Goal: Task Accomplishment & Management: Use online tool/utility

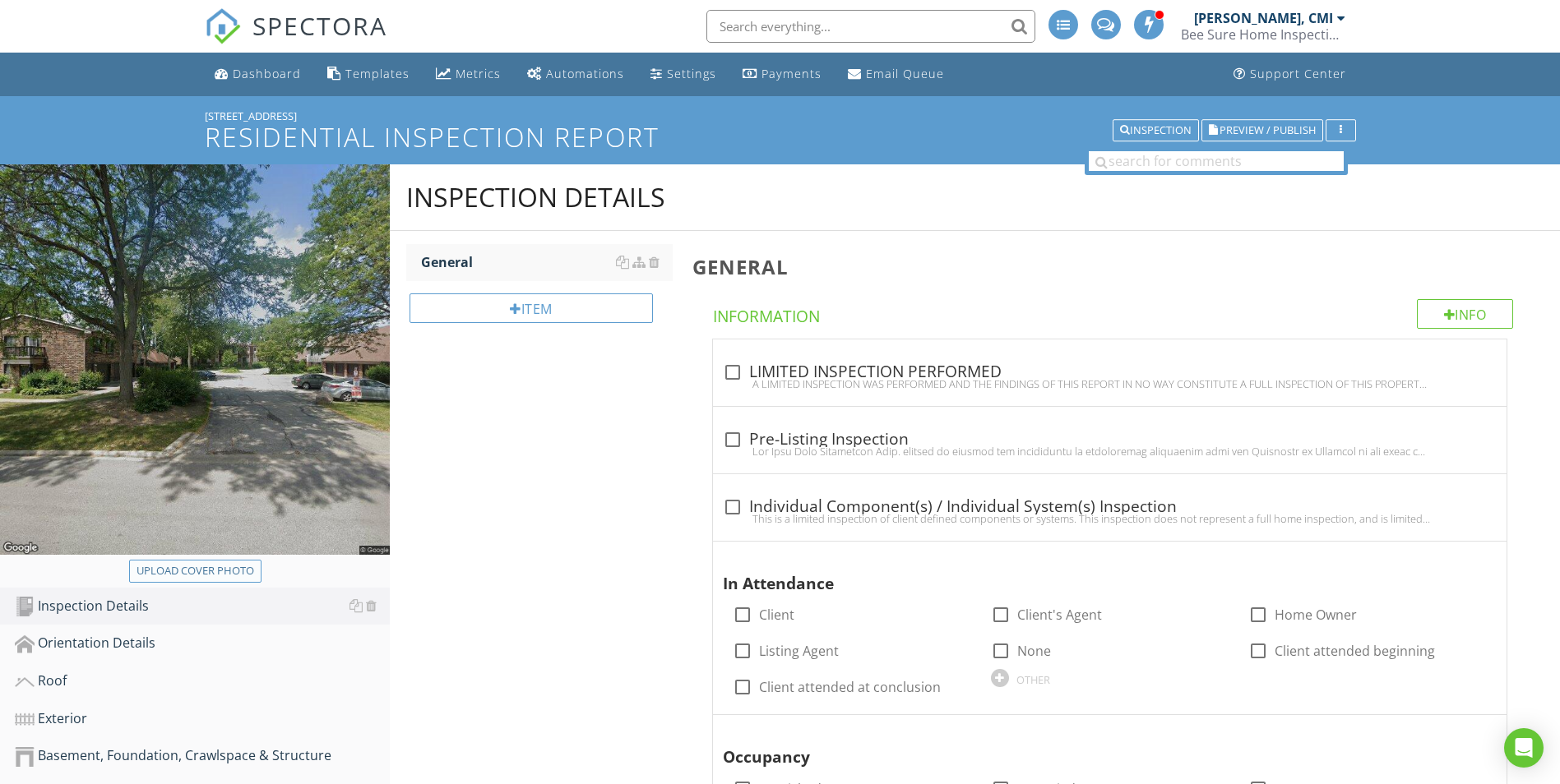
click at [234, 568] on div "Upload cover photo" at bounding box center [194, 572] width 117 height 17
type input "C:\fakepath\20250827_120226.jpg"
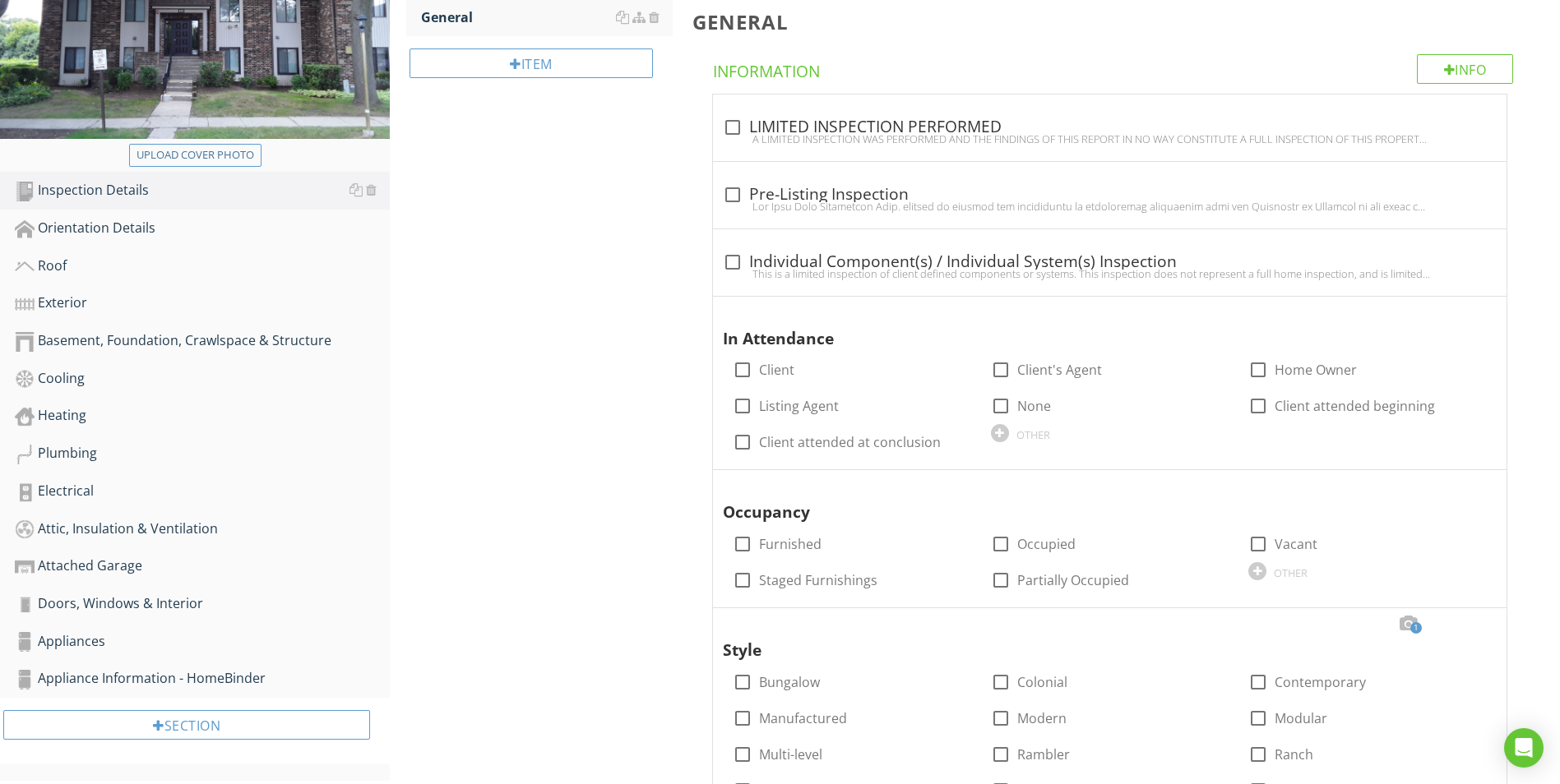
scroll to position [247, 0]
click at [741, 372] on div at bounding box center [743, 368] width 28 height 28
checkbox input "true"
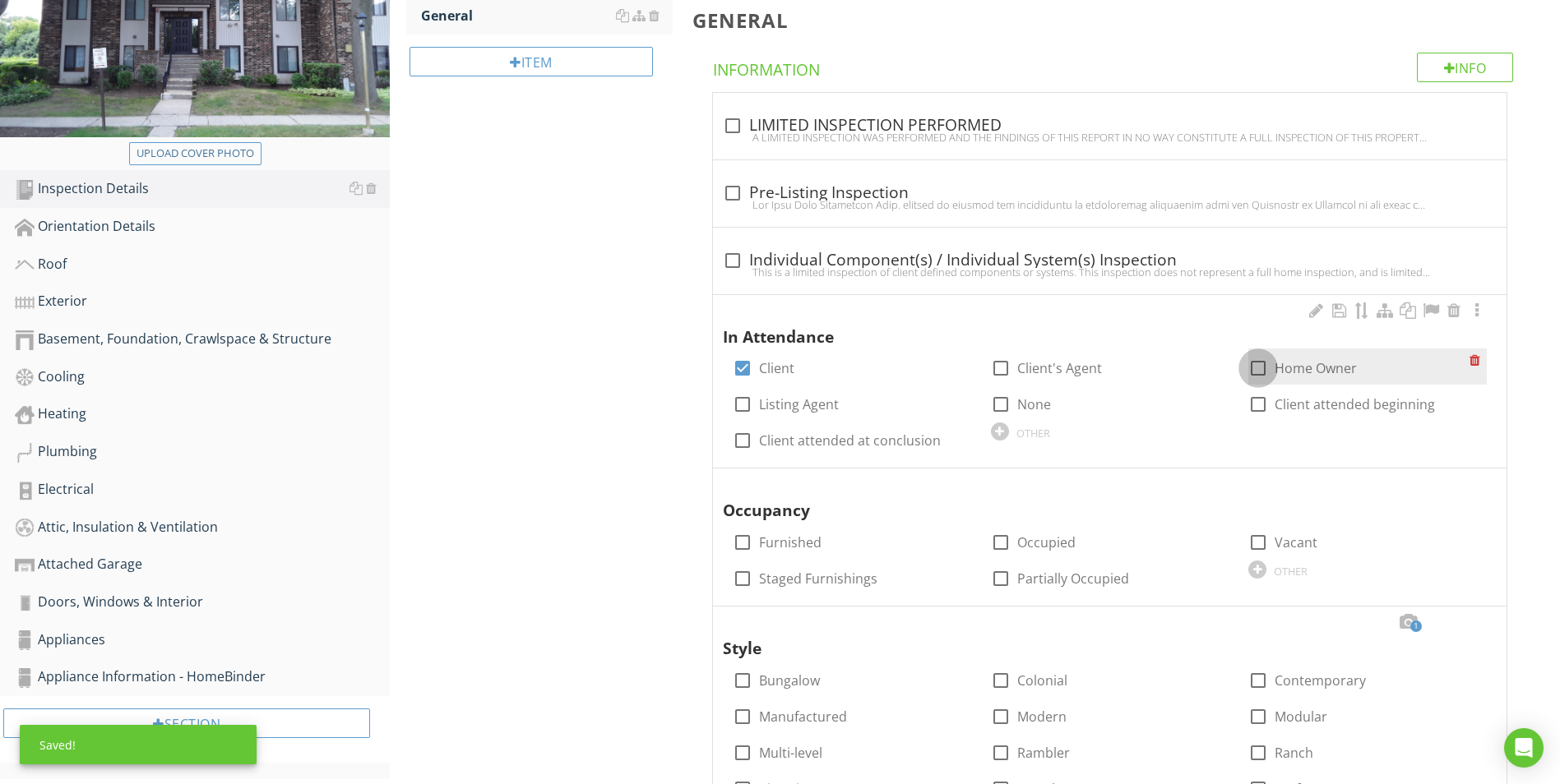
click at [1261, 371] on div at bounding box center [1259, 368] width 28 height 28
checkbox input "true"
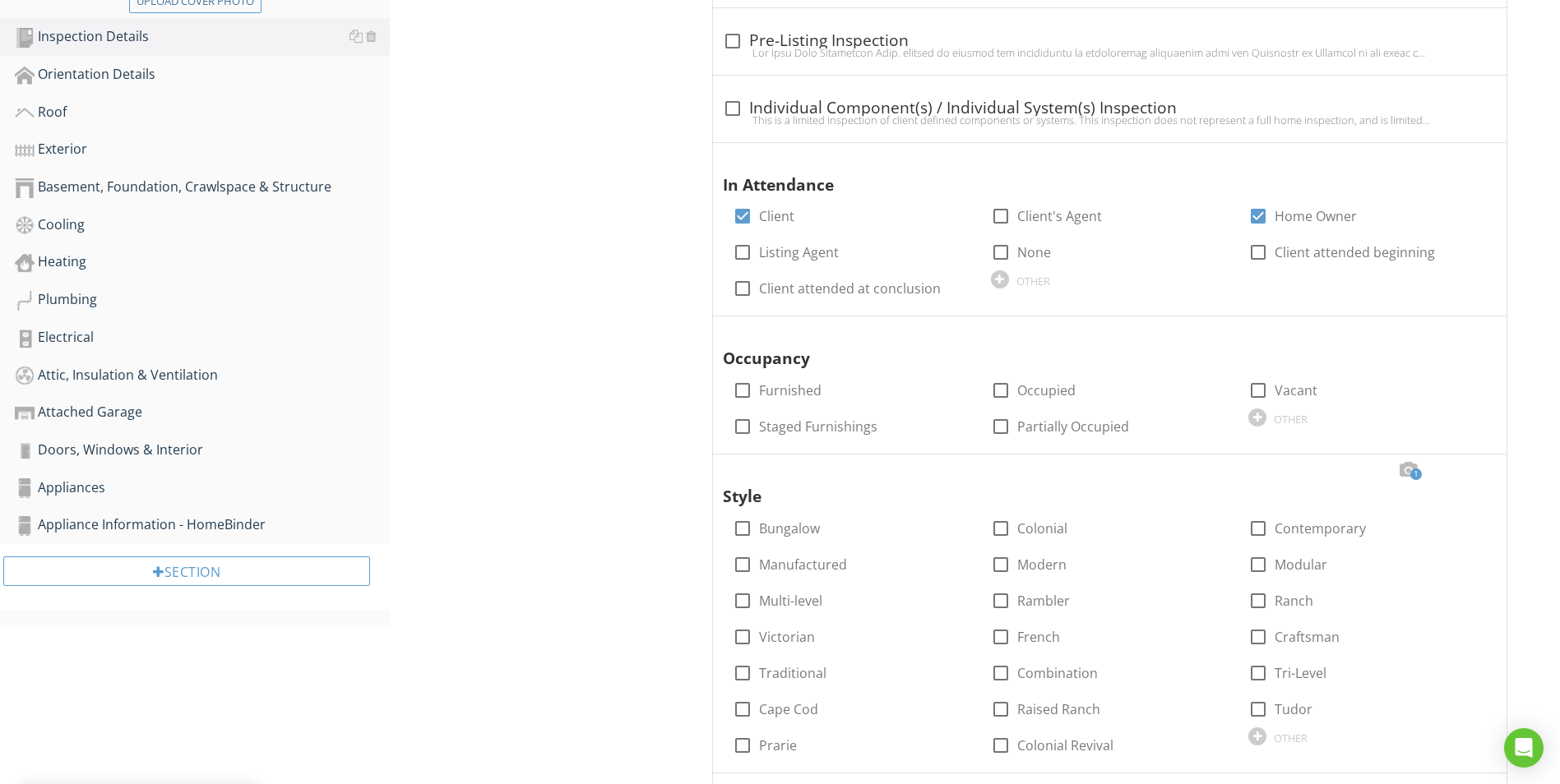
scroll to position [493, 0]
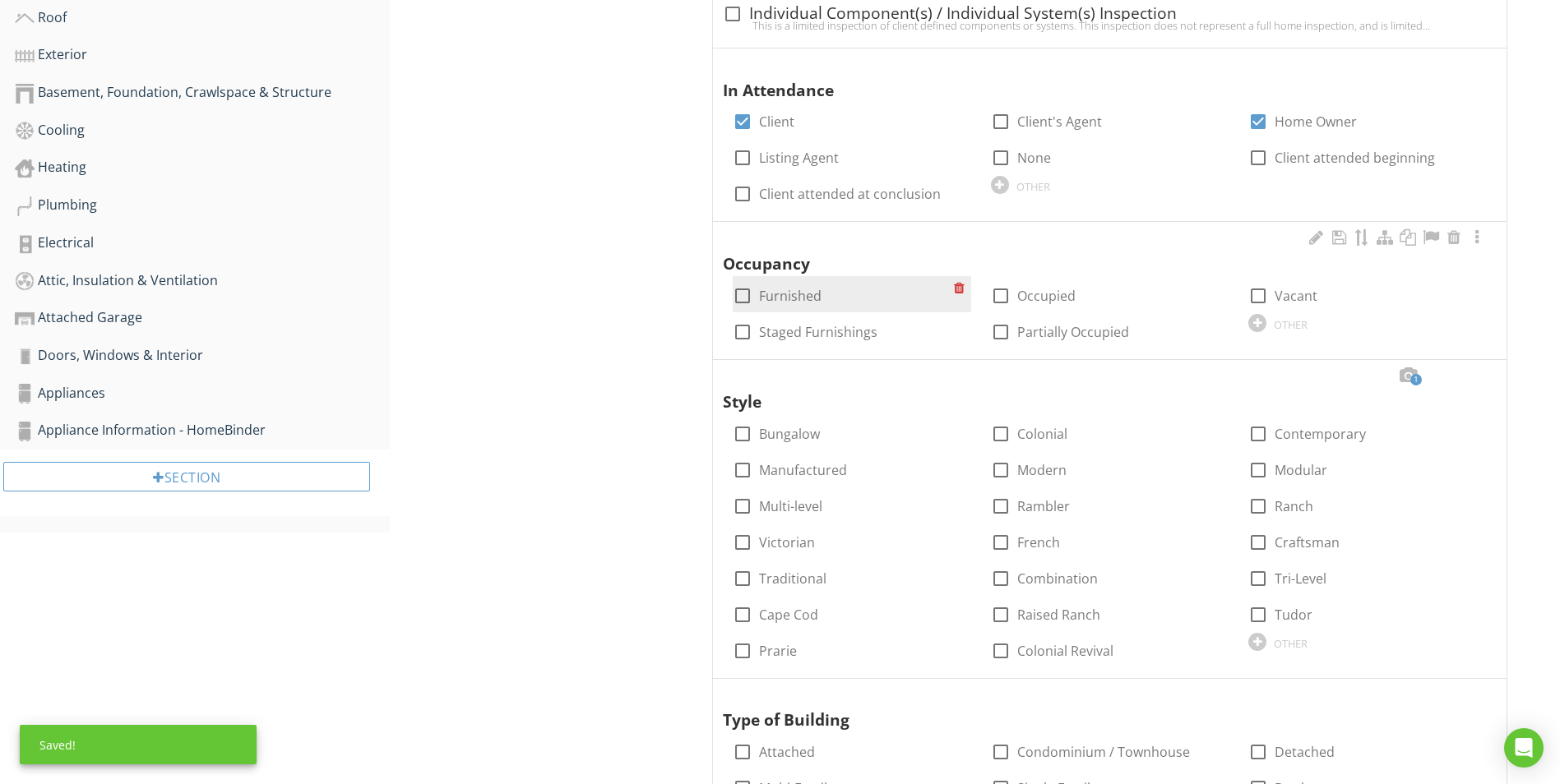
click at [743, 300] on div at bounding box center [743, 296] width 28 height 28
checkbox input "true"
click at [1001, 296] on div at bounding box center [1001, 296] width 28 height 28
checkbox input "true"
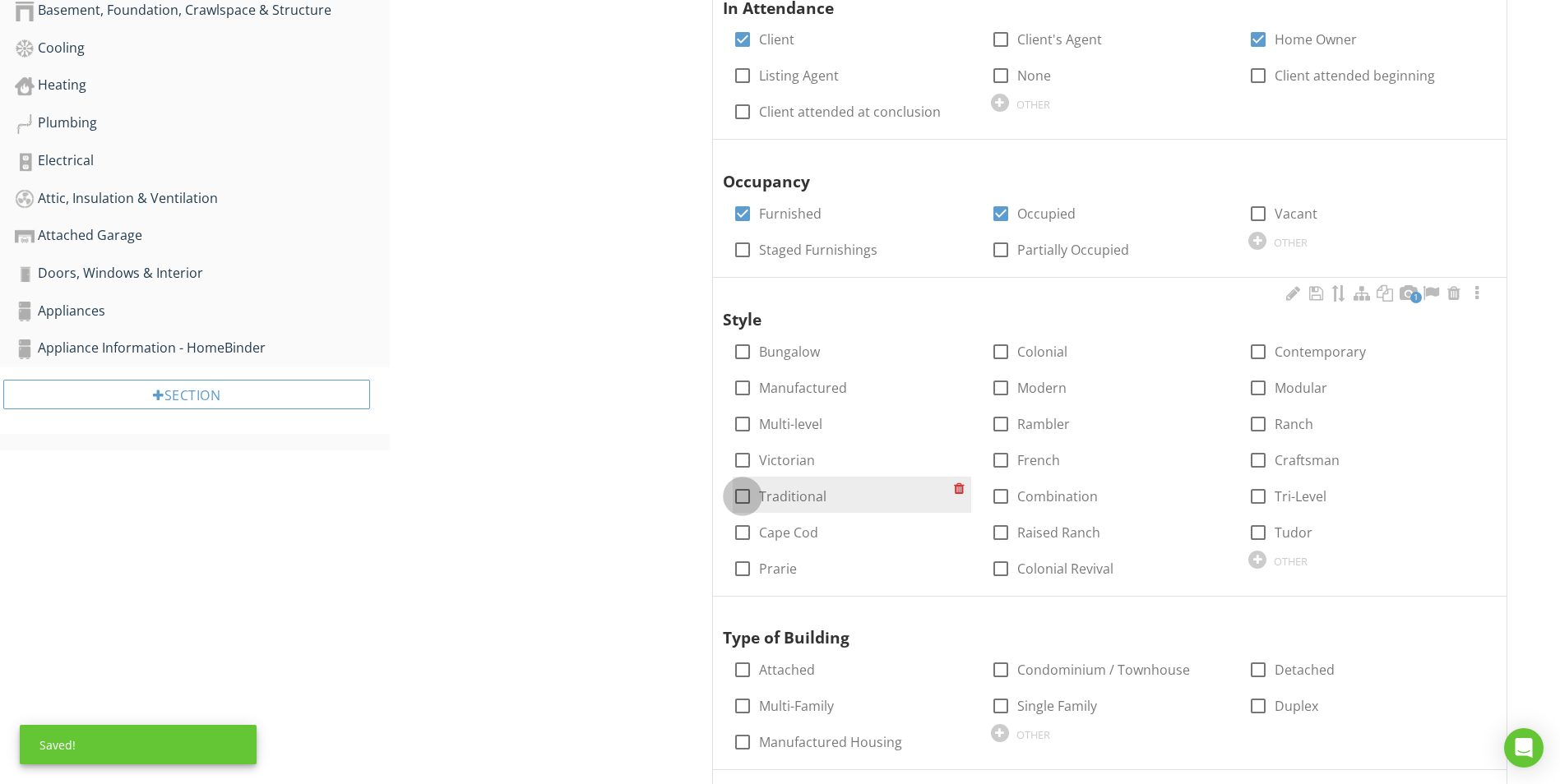
click at [737, 492] on div at bounding box center [743, 497] width 28 height 28
checkbox input "true"
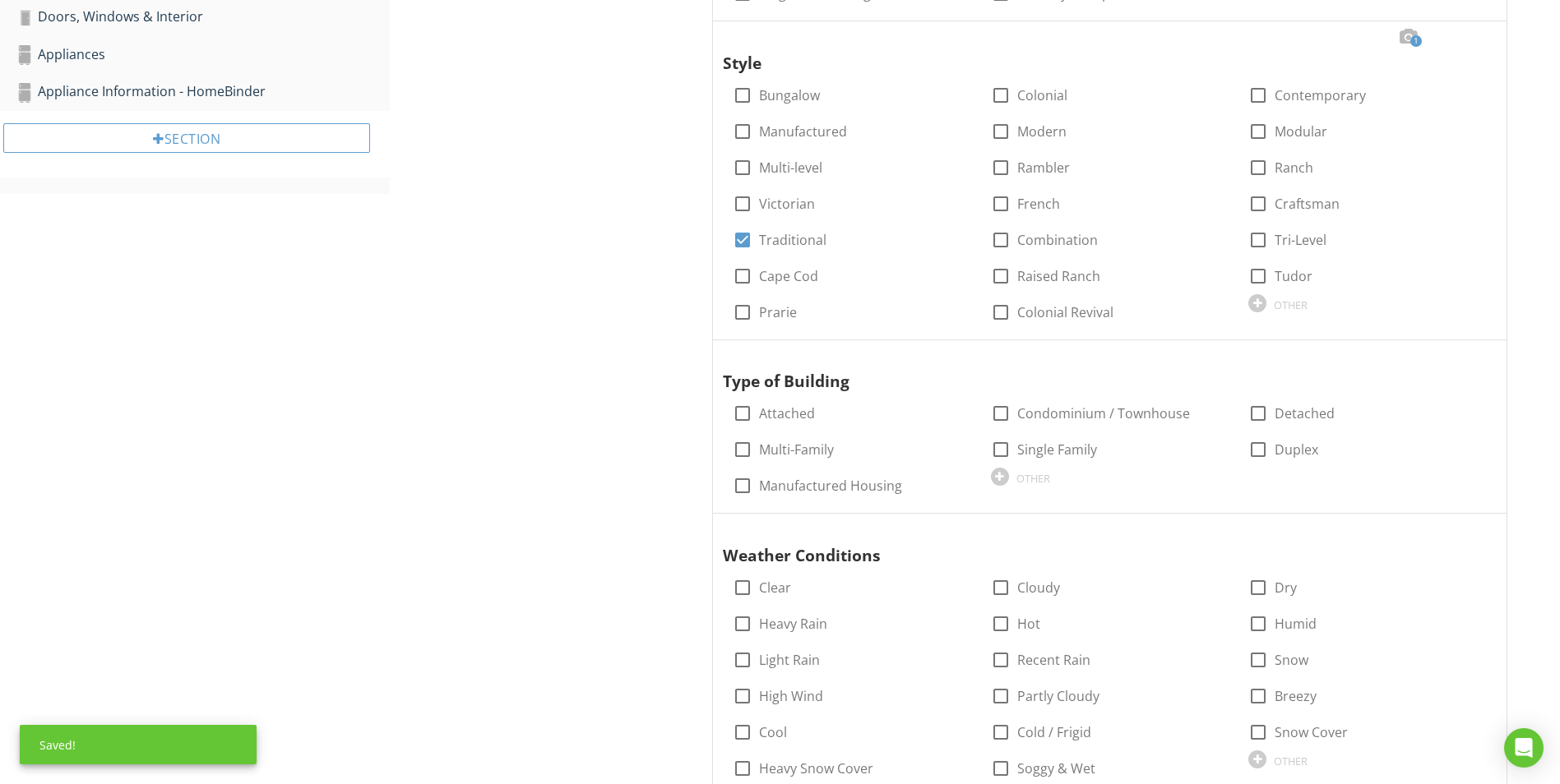
scroll to position [904, 0]
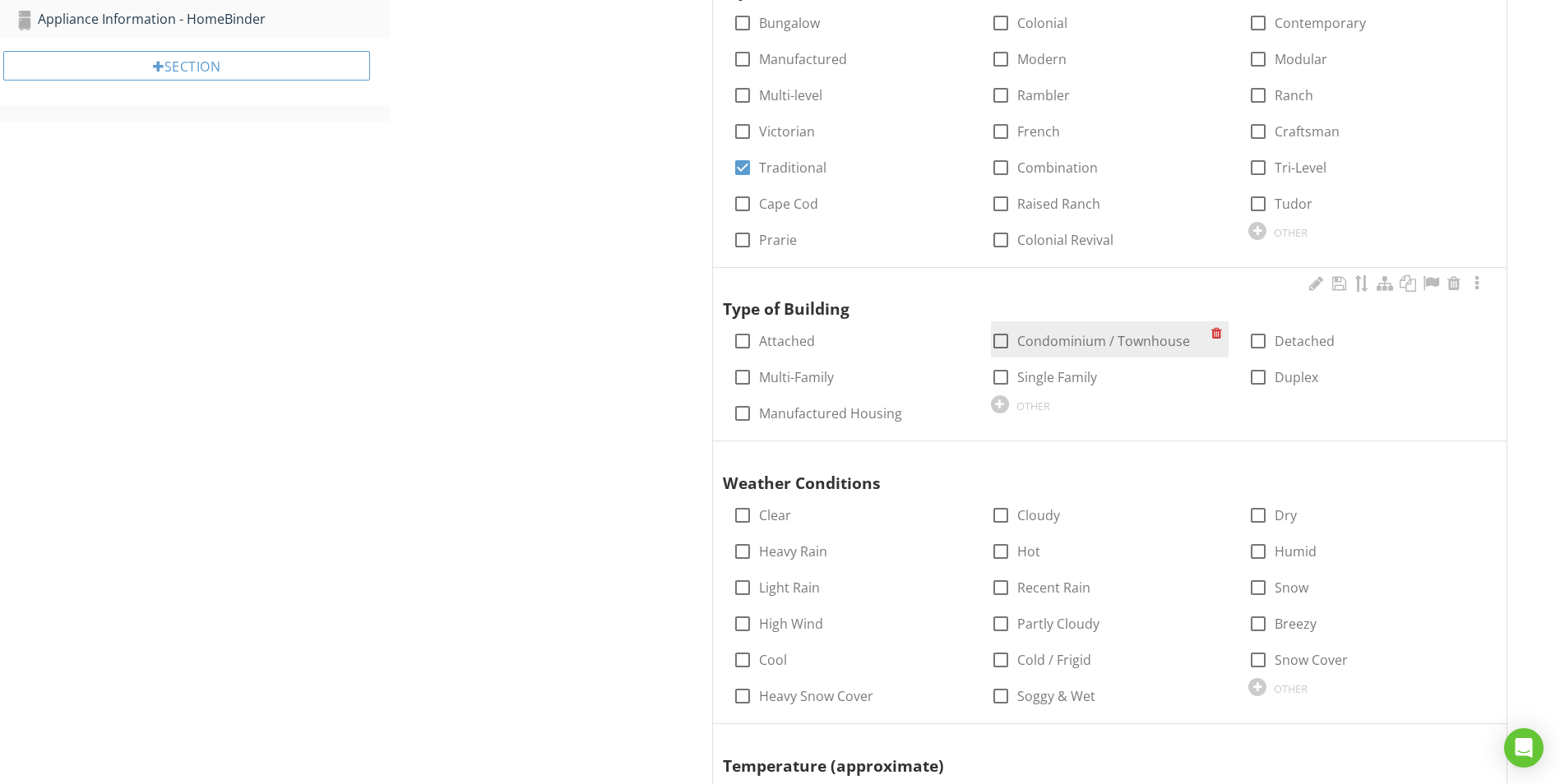
click at [1005, 341] on div at bounding box center [1001, 341] width 28 height 28
checkbox input "true"
click at [728, 333] on div "check_box_outline_blank Attached" at bounding box center [852, 339] width 258 height 37
click at [736, 337] on div at bounding box center [743, 341] width 28 height 28
checkbox input "true"
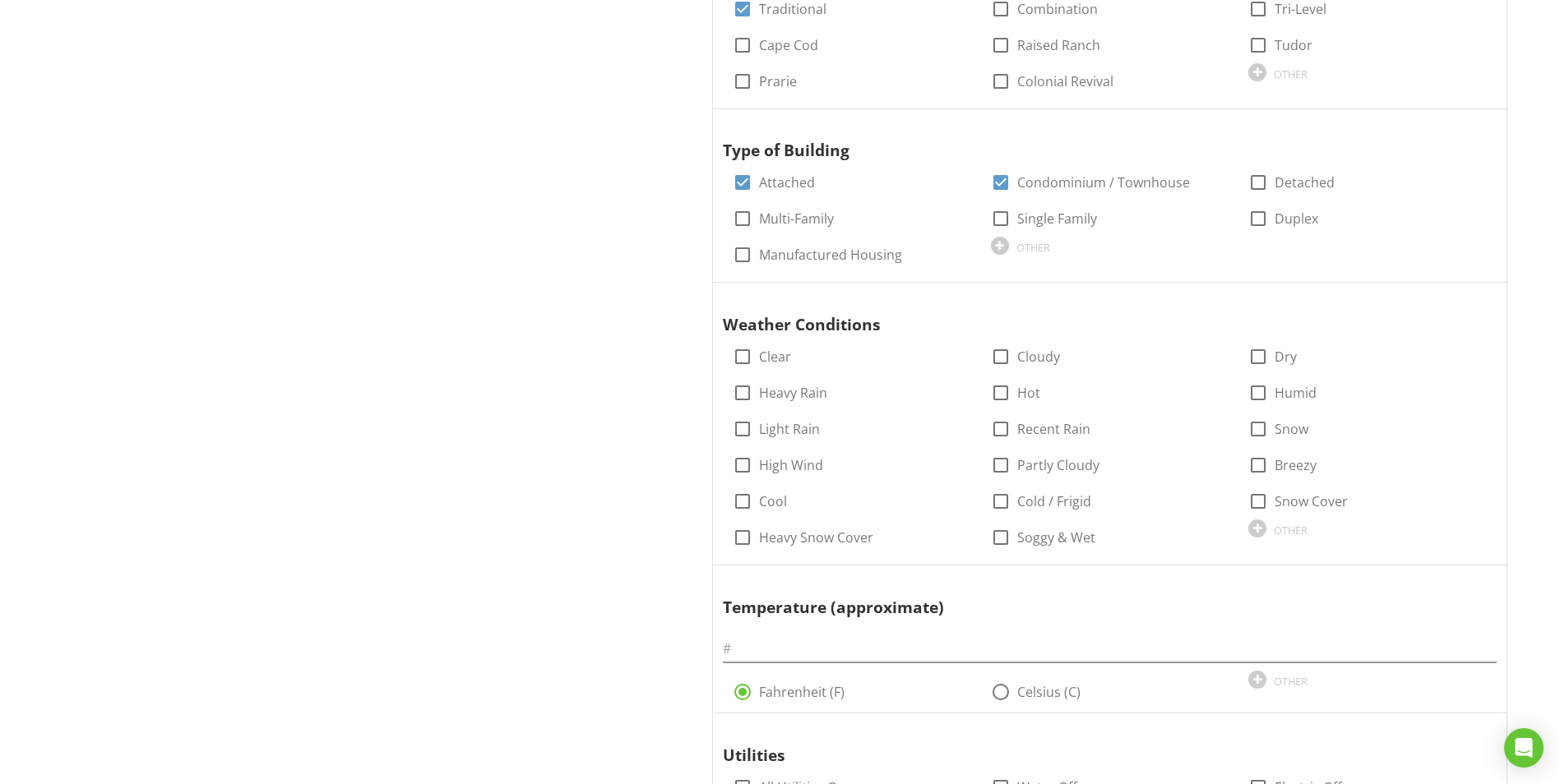
scroll to position [1068, 0]
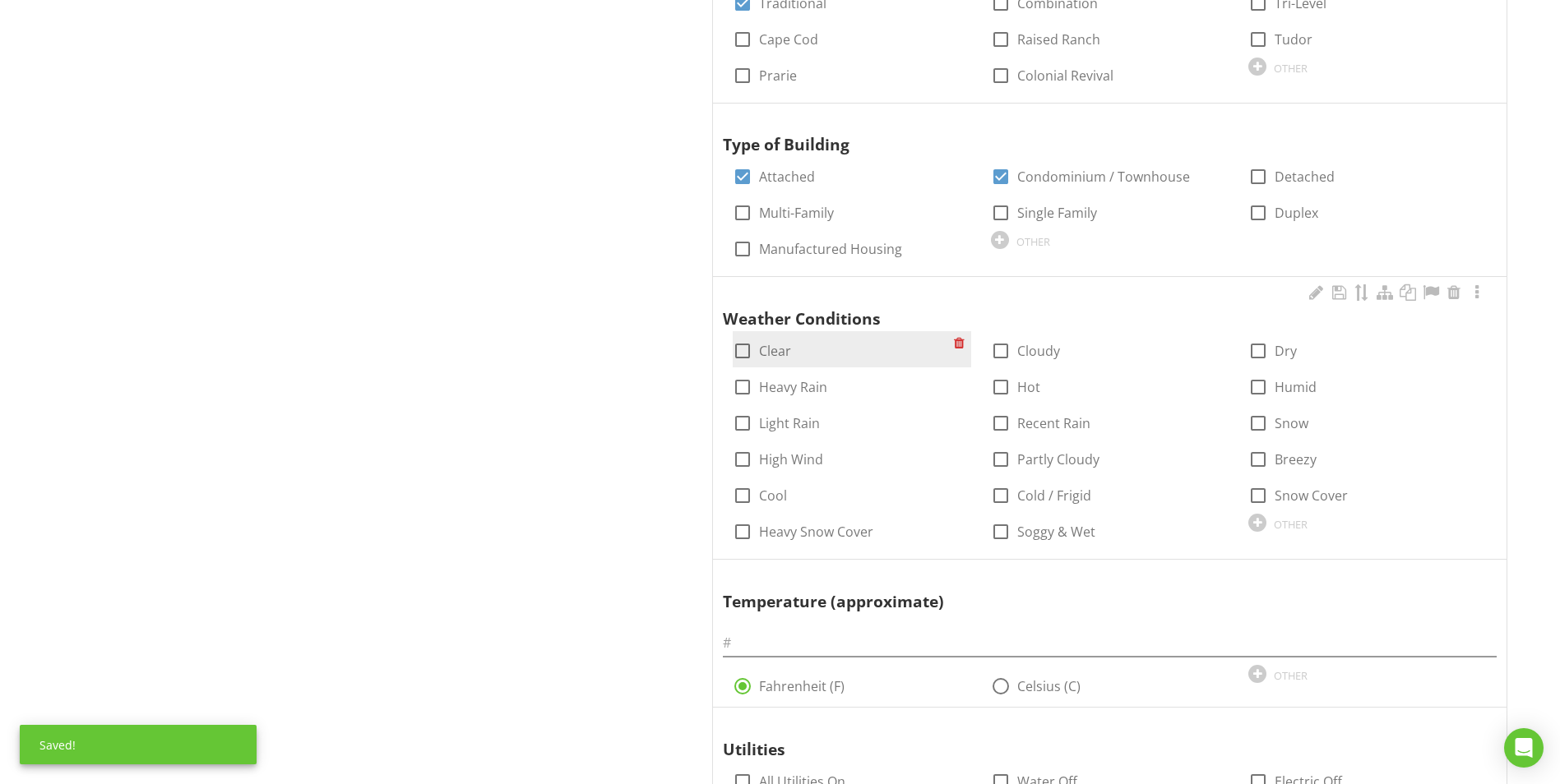
click at [739, 346] on div at bounding box center [743, 351] width 28 height 28
checkbox input "true"
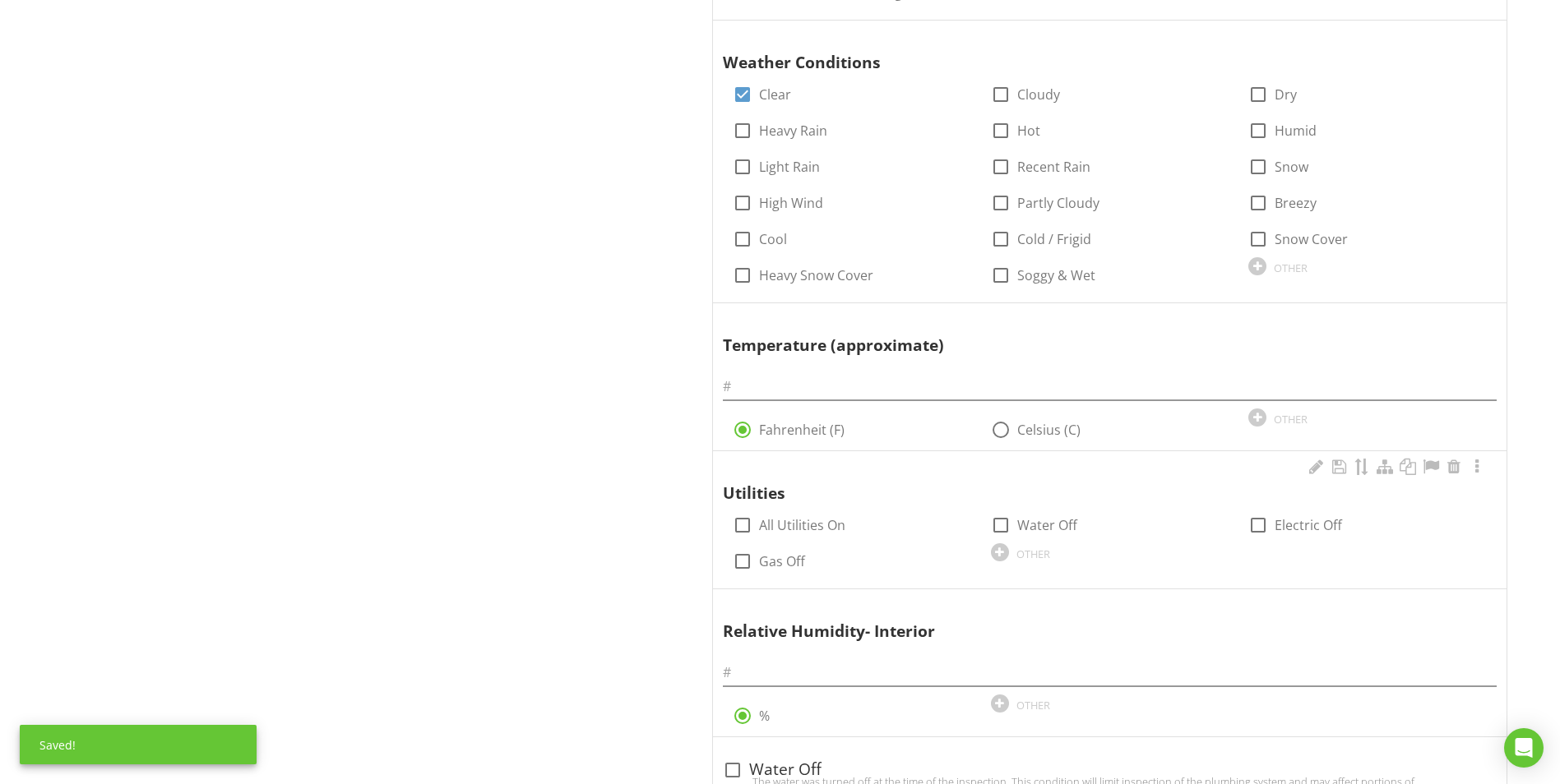
scroll to position [1397, 0]
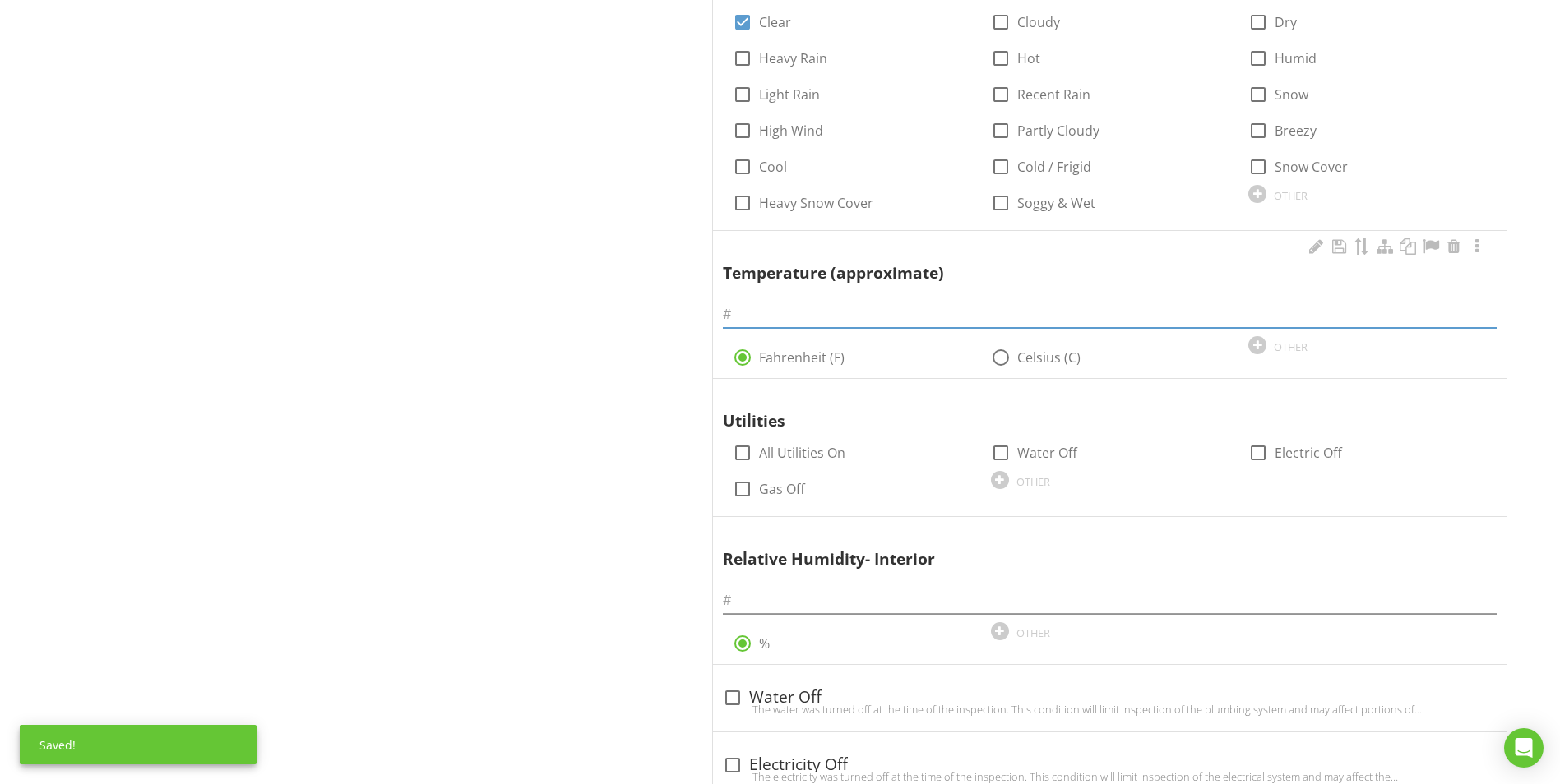
click at [762, 315] on input "text" at bounding box center [1110, 314] width 774 height 27
type input "73"
click at [742, 462] on div at bounding box center [743, 453] width 28 height 28
checkbox input "true"
click at [758, 596] on input "text" at bounding box center [1110, 600] width 774 height 27
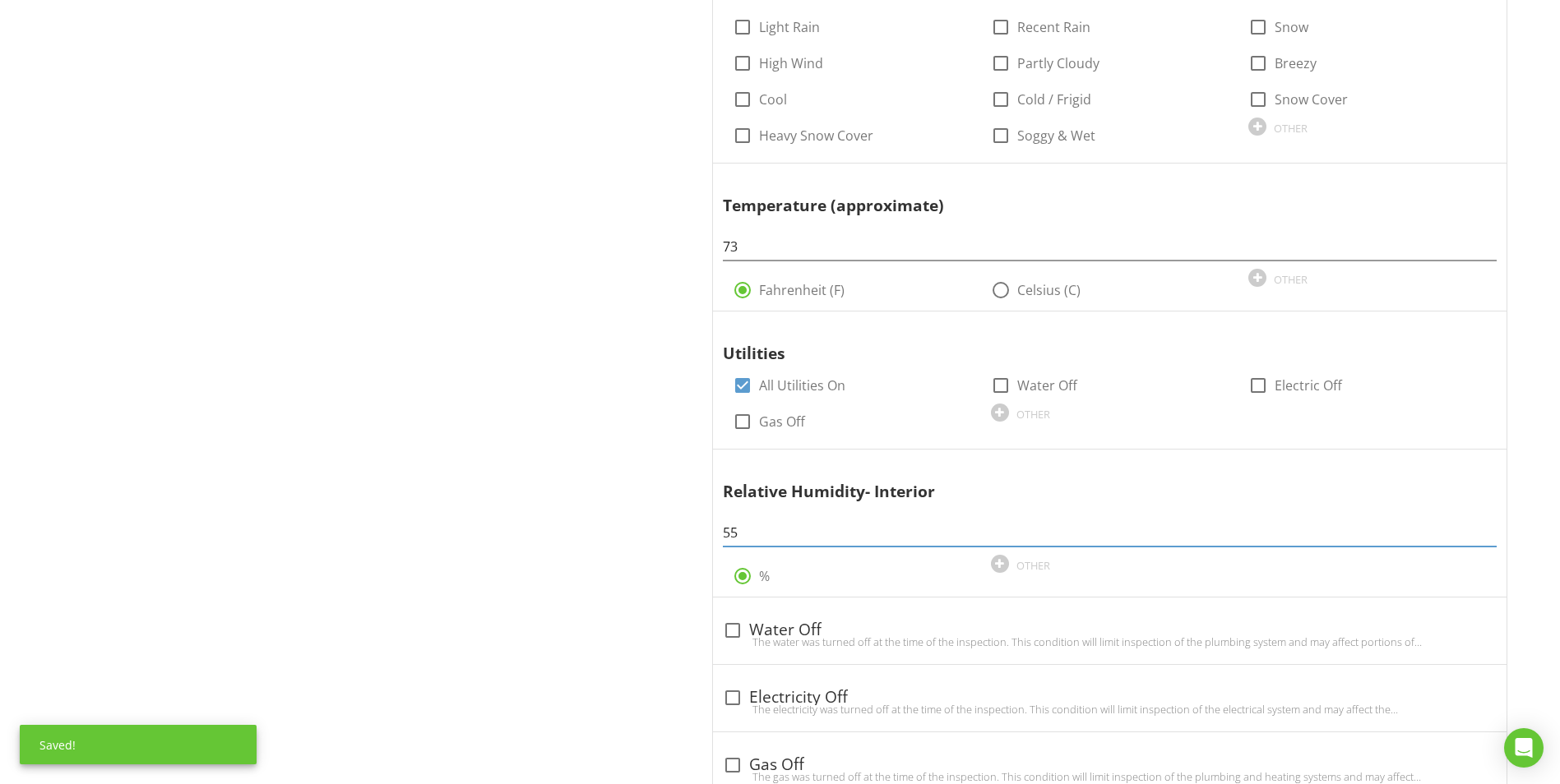
scroll to position [1726, 0]
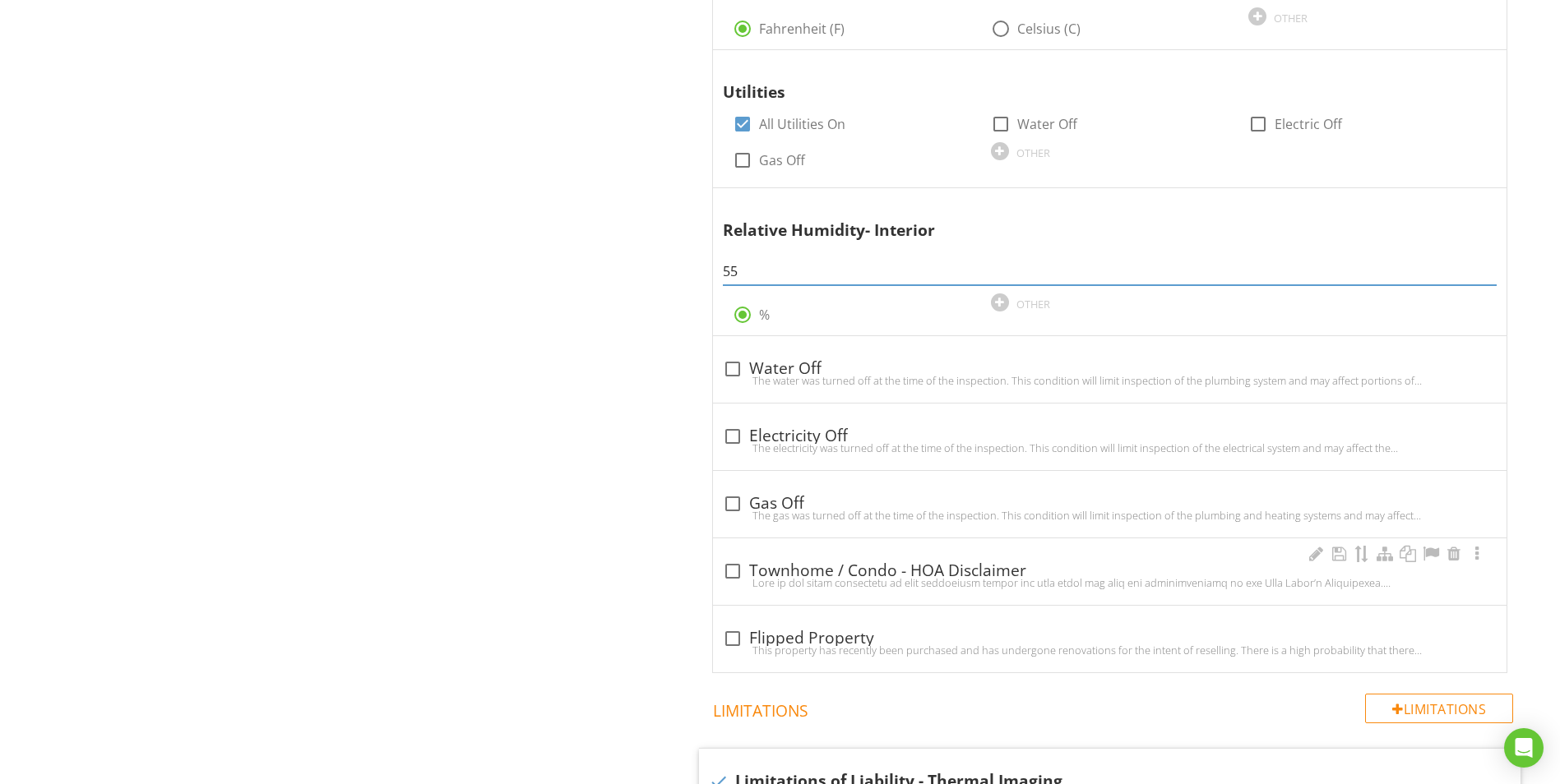
type input "55"
click at [740, 573] on div at bounding box center [733, 572] width 28 height 28
checkbox input "true"
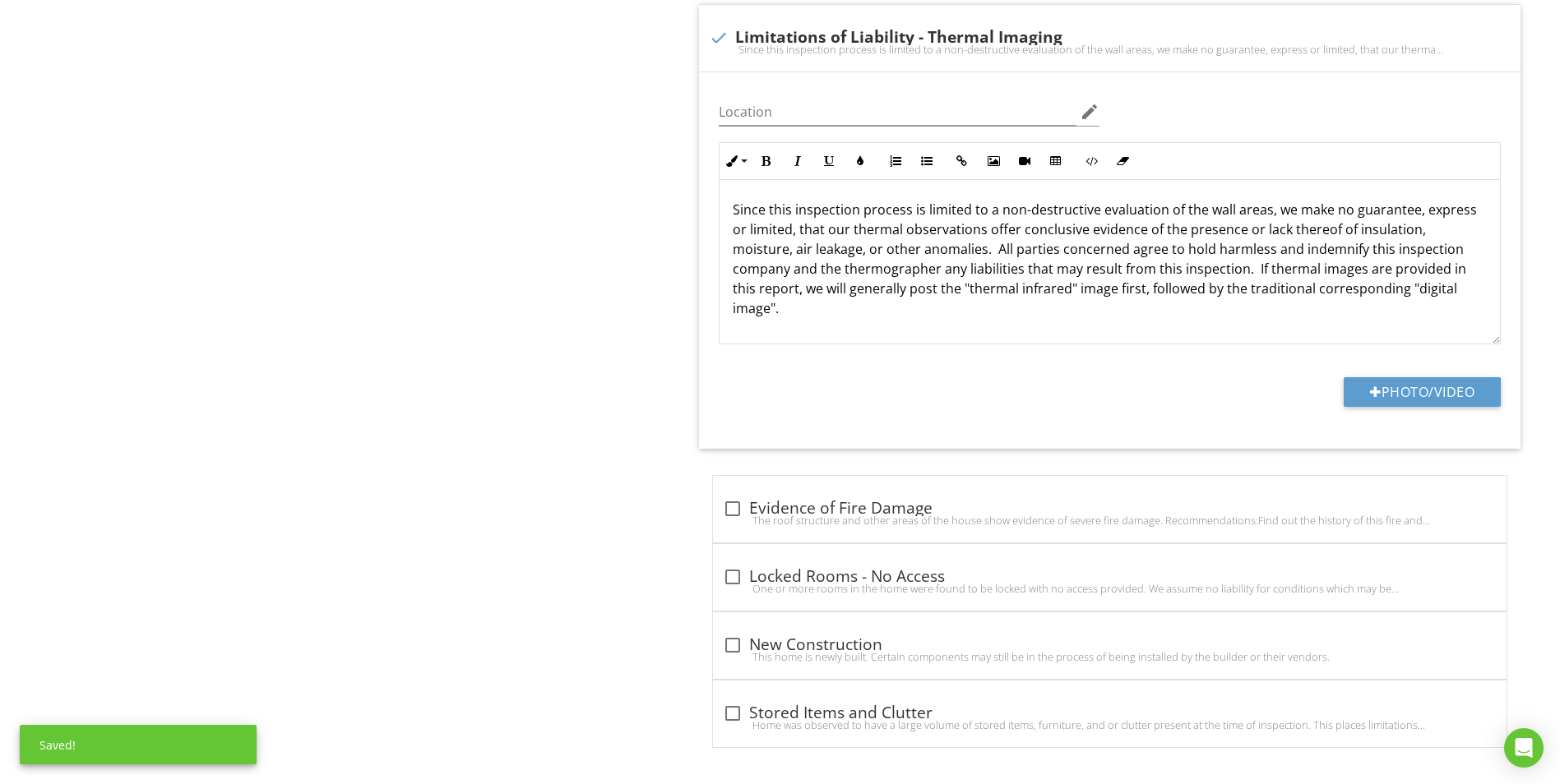
scroll to position [2905, 0]
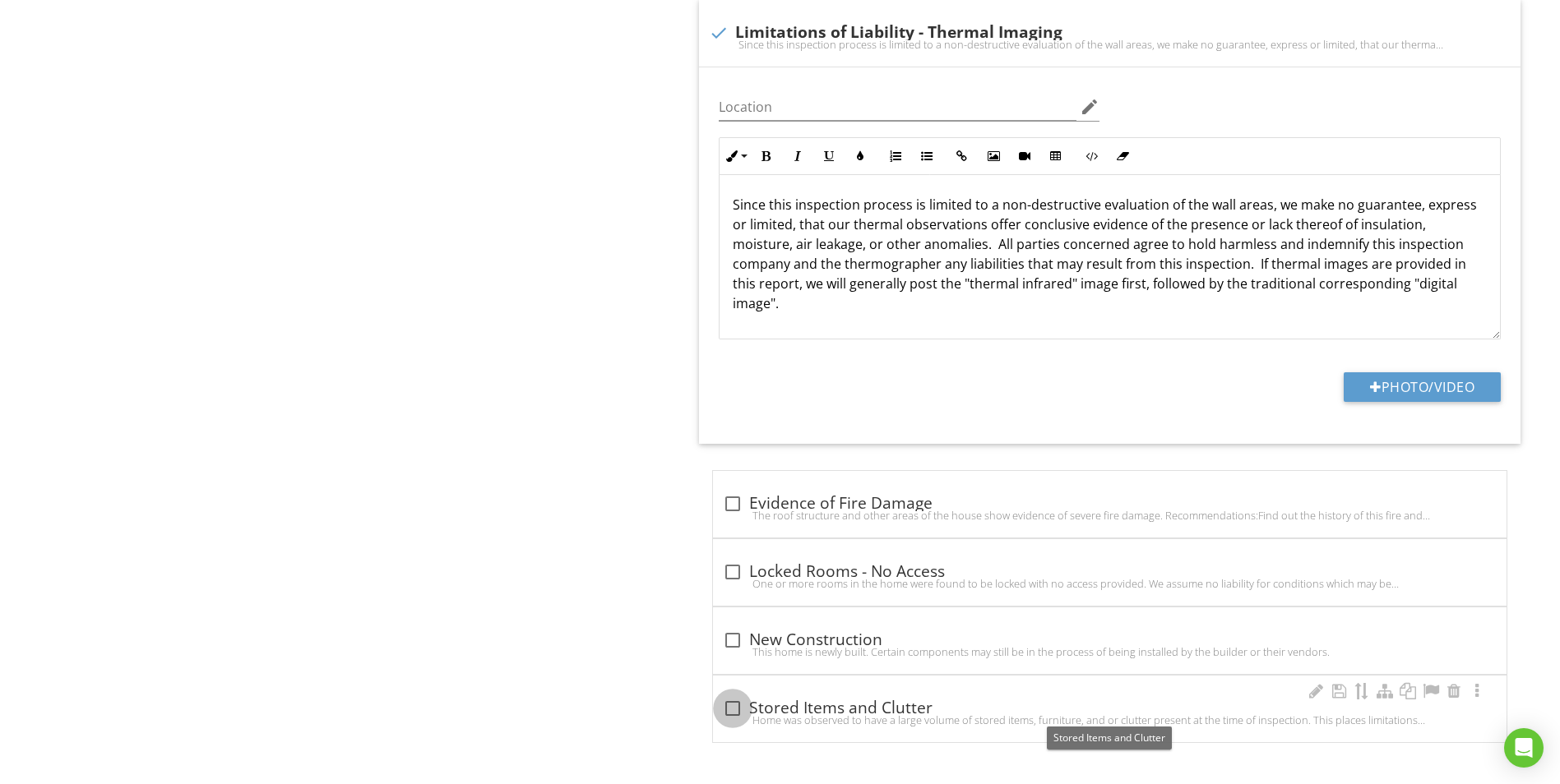
click at [726, 713] on div at bounding box center [733, 709] width 28 height 28
checkbox input "true"
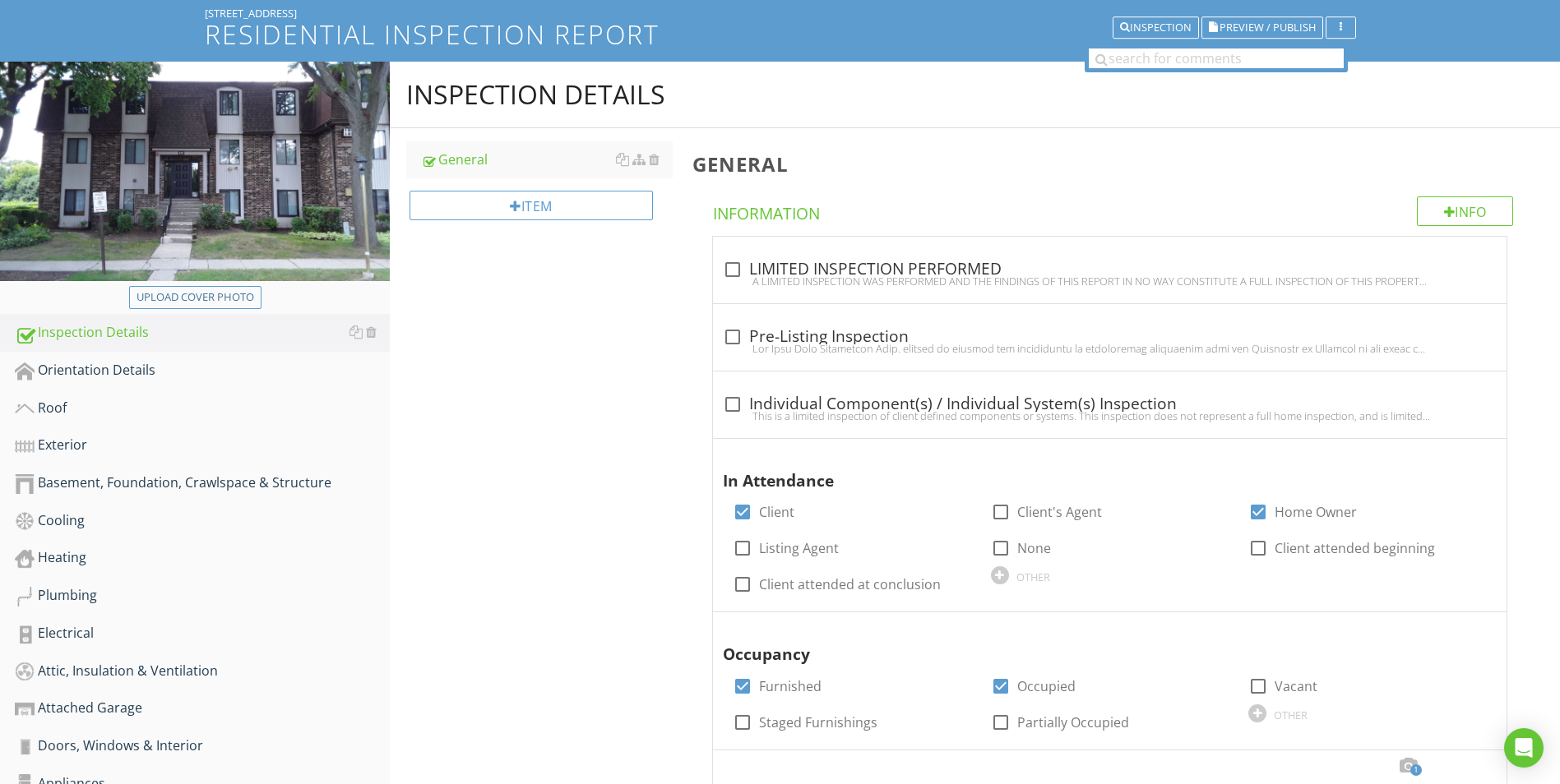
scroll to position [0, 0]
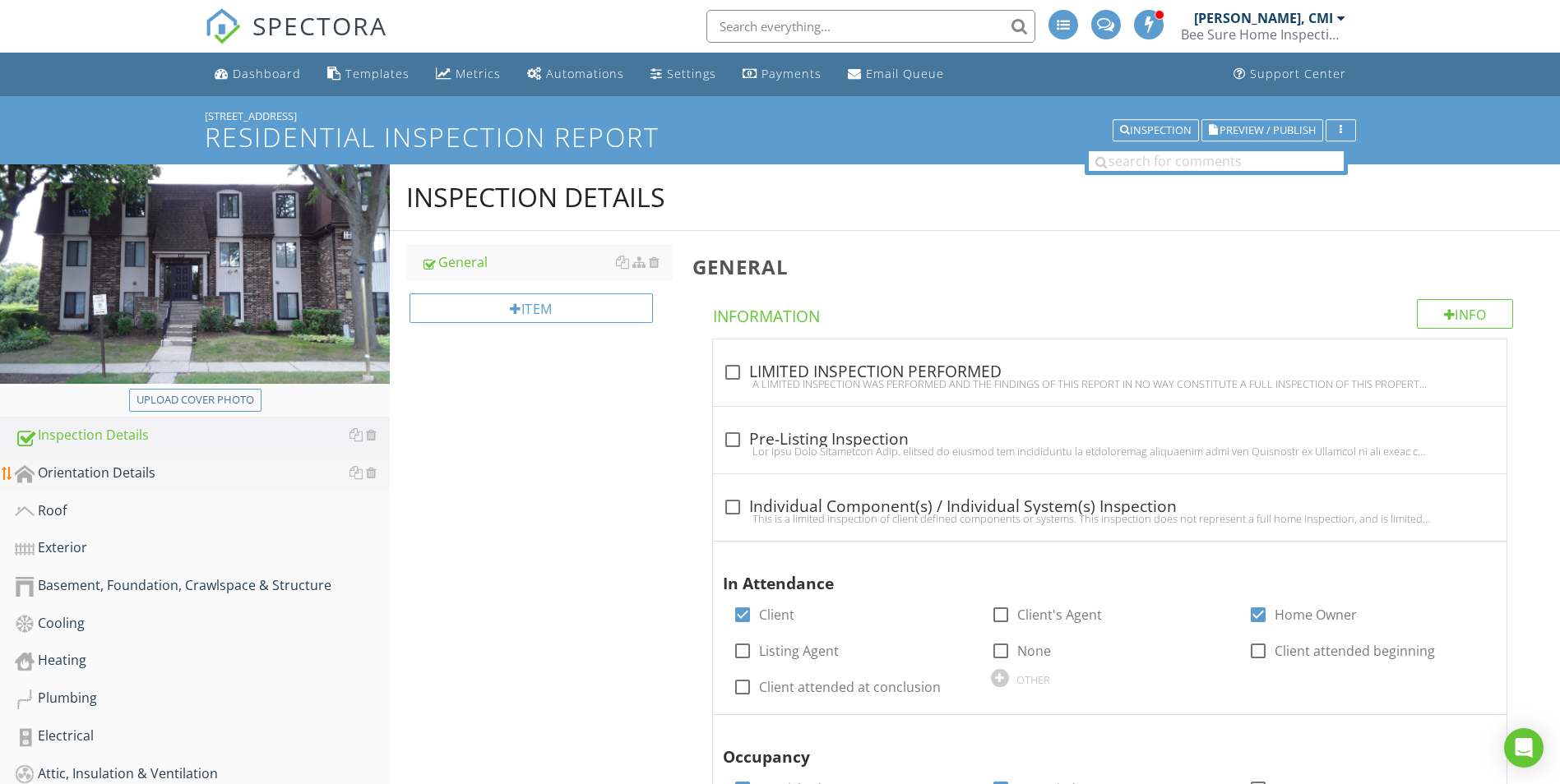
click at [121, 480] on div "Orientation Details" at bounding box center [202, 473] width 375 height 22
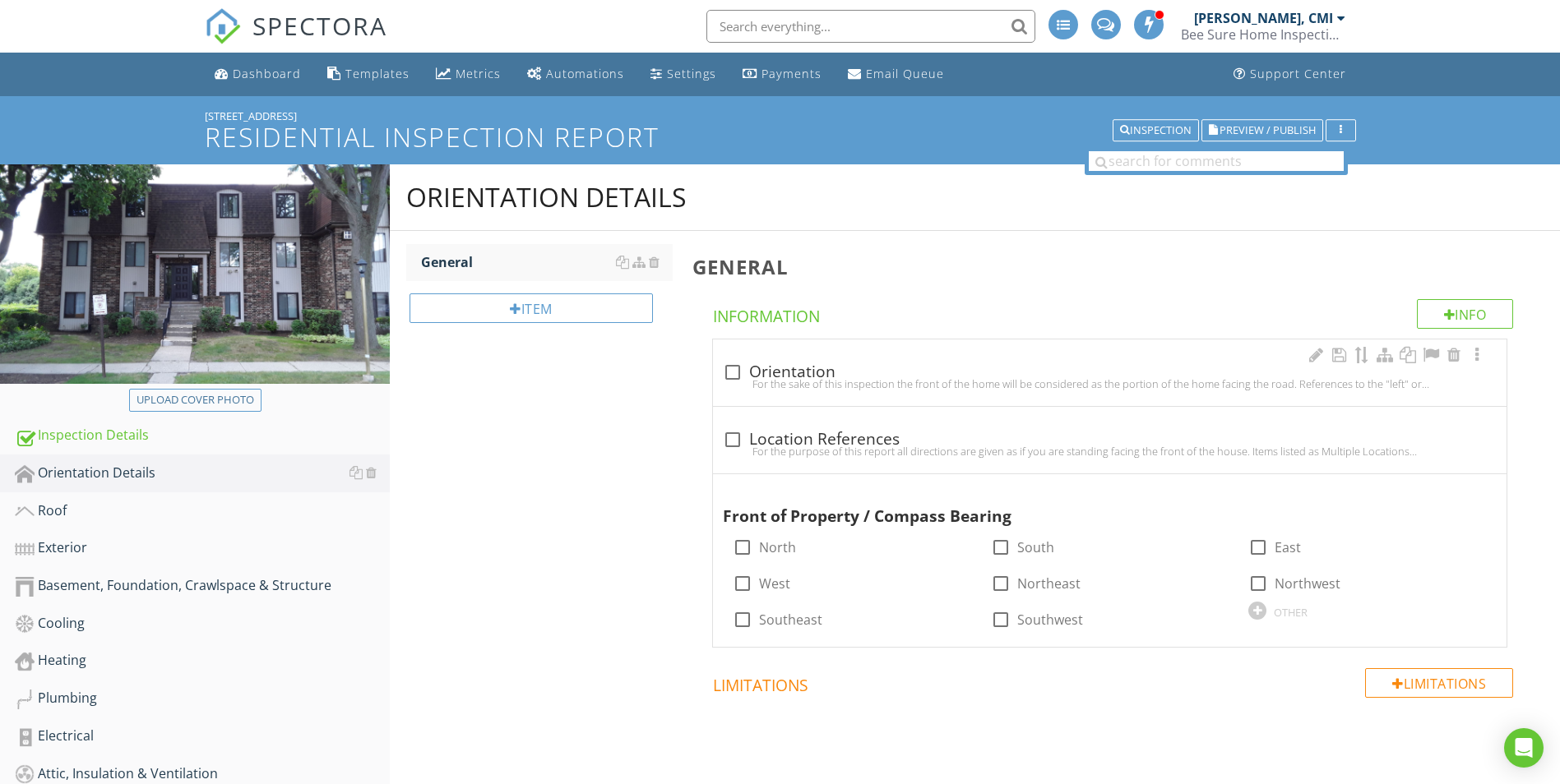
click at [731, 377] on div "For the sake of this inspection the front of the home will be considered as the…" at bounding box center [1110, 384] width 774 height 13
checkbox input "true"
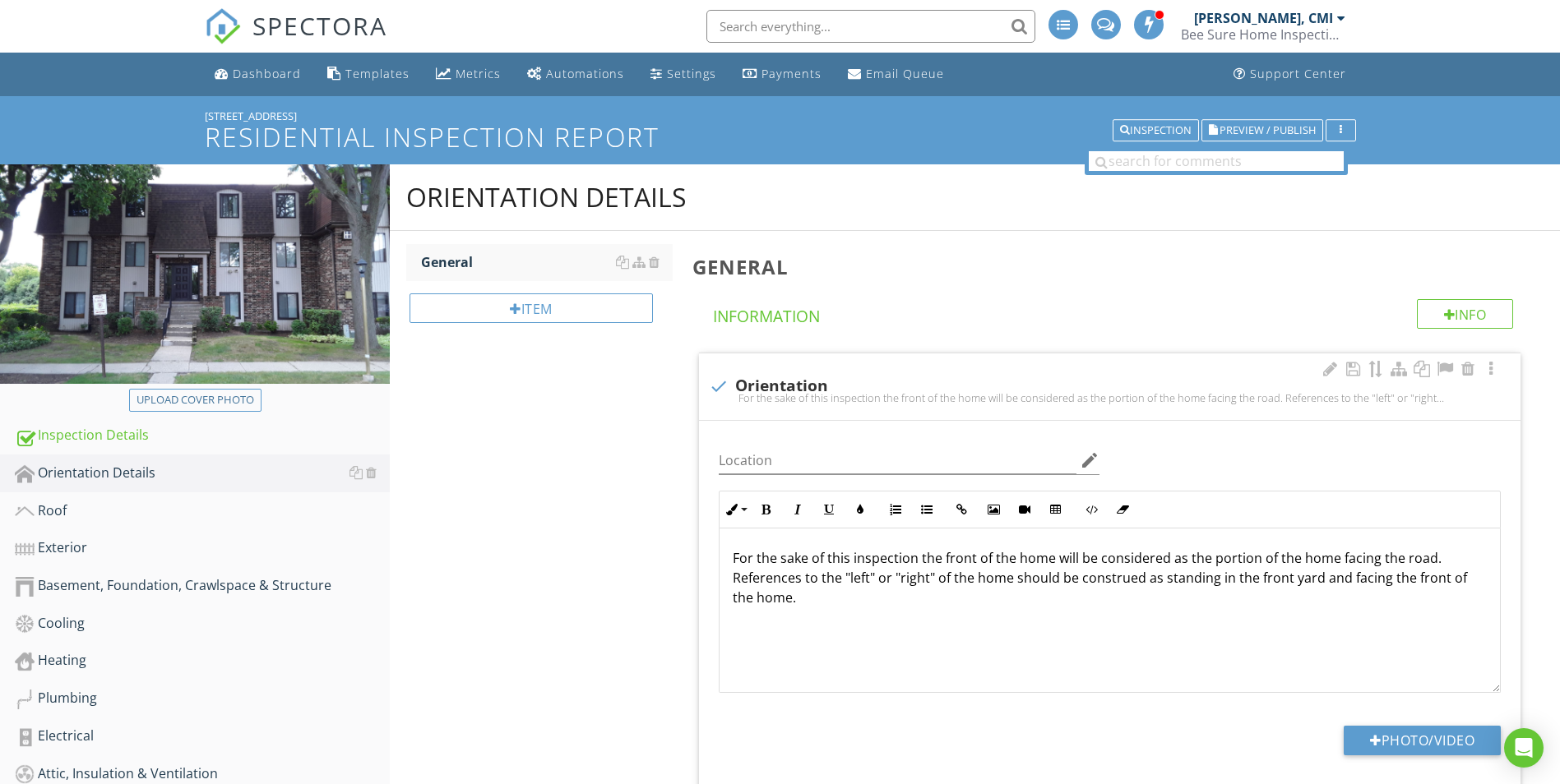
click at [1427, 561] on p "For the sake of this inspection the front of the home will be considered as the…" at bounding box center [1109, 577] width 754 height 59
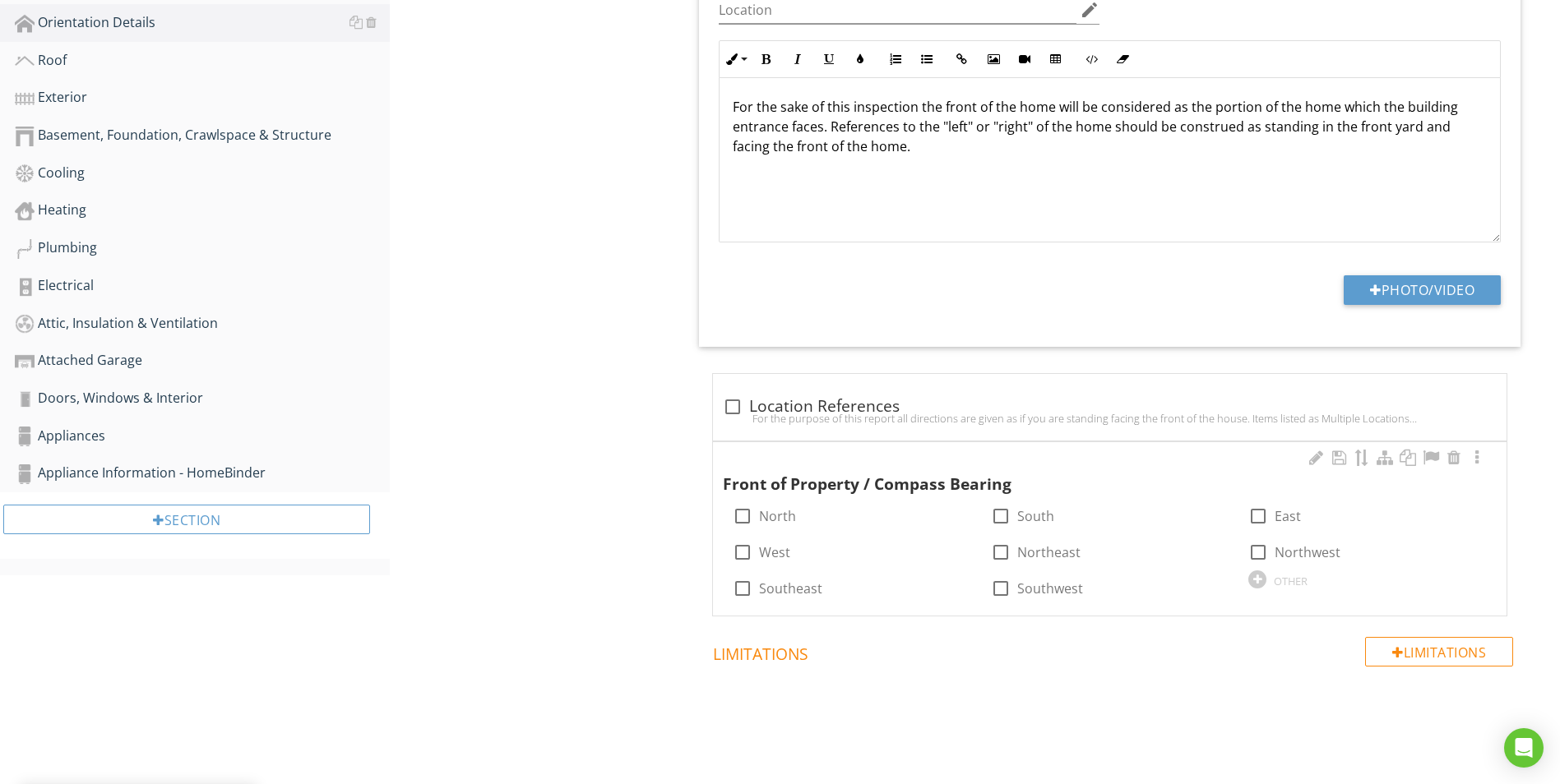
scroll to position [466, 0]
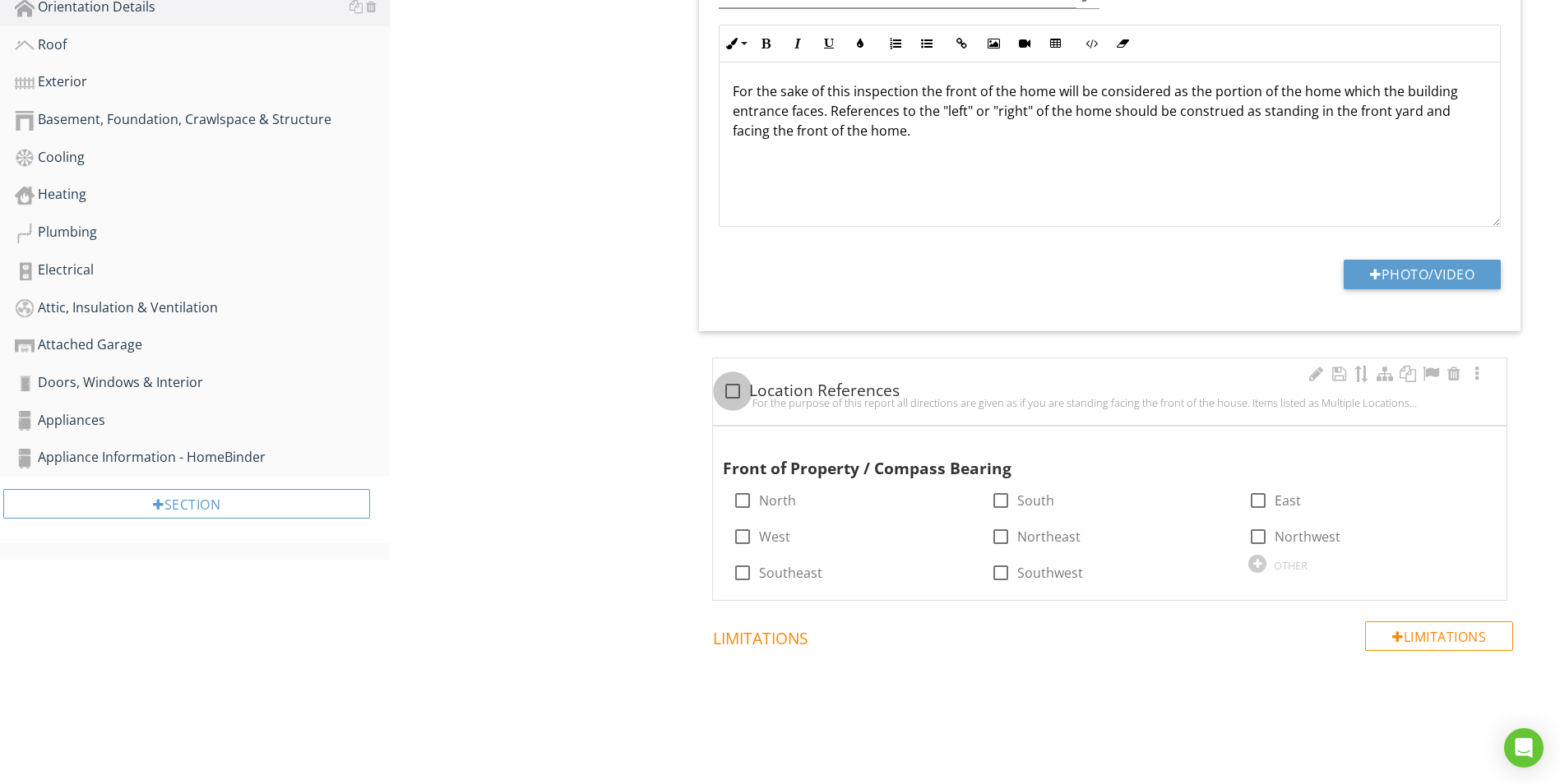
click at [738, 392] on div at bounding box center [733, 392] width 28 height 28
checkbox input "true"
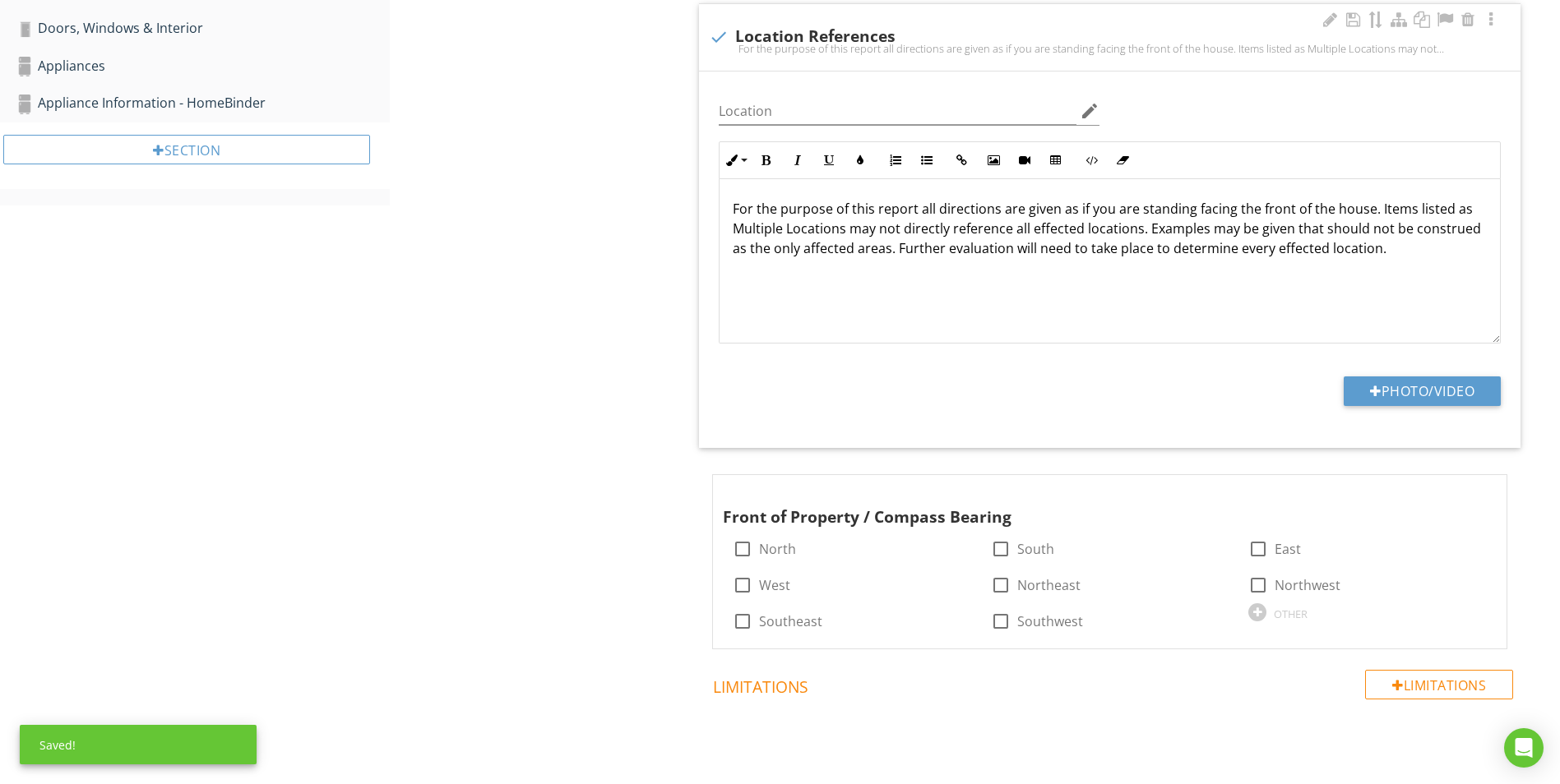
scroll to position [869, 0]
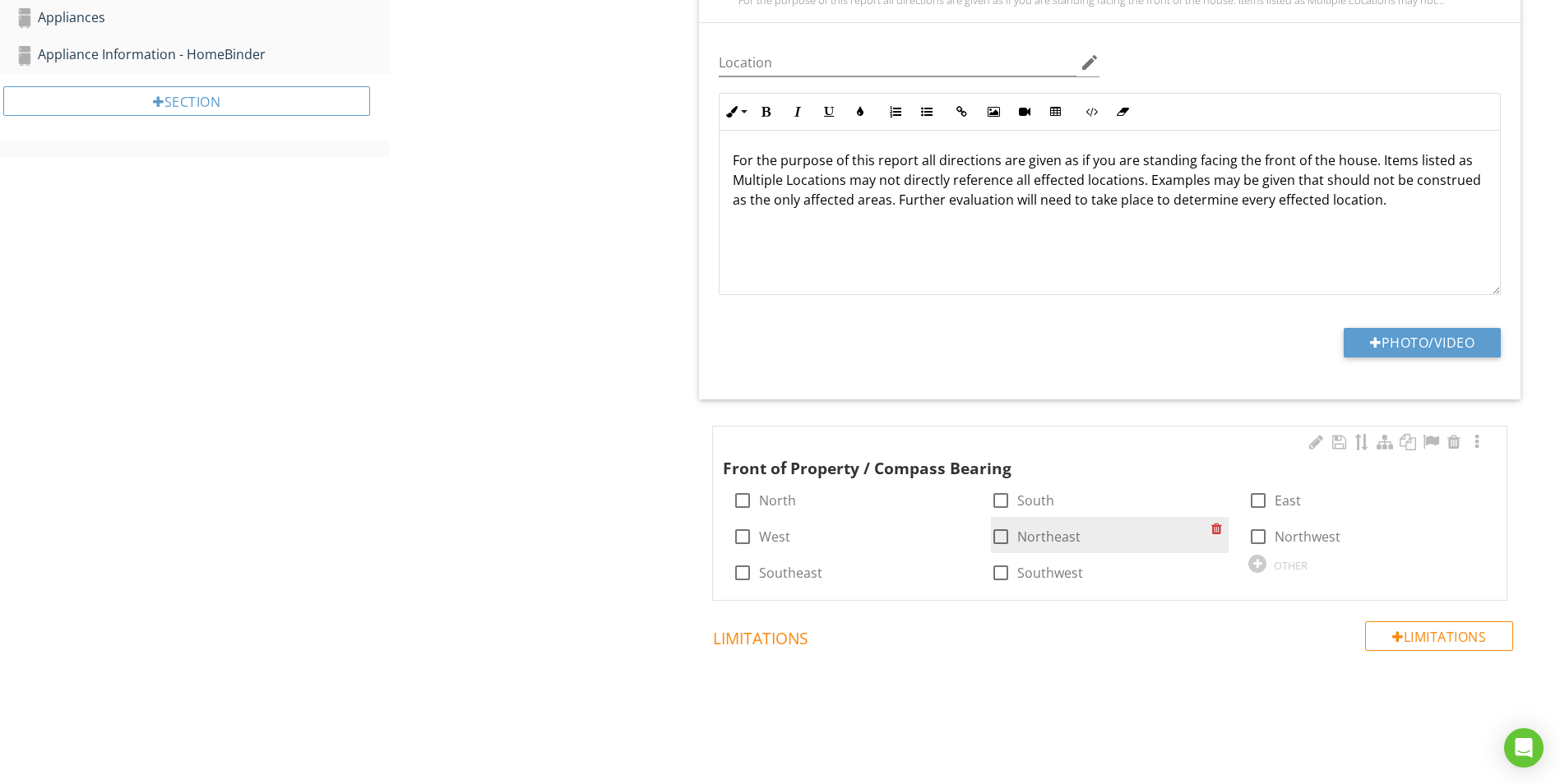
click at [1002, 535] on div at bounding box center [1001, 537] width 28 height 28
checkbox input "true"
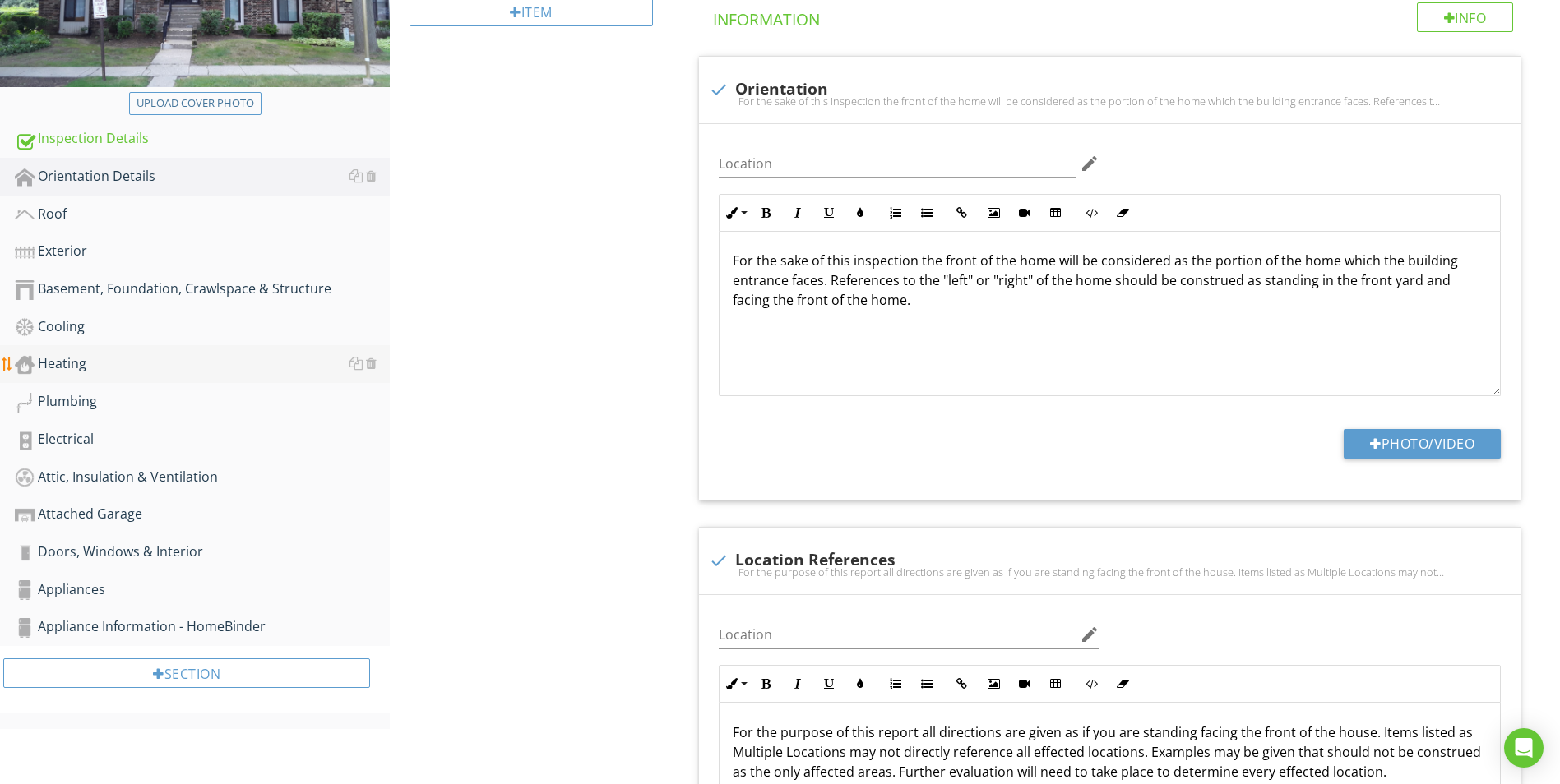
scroll to position [294, 0]
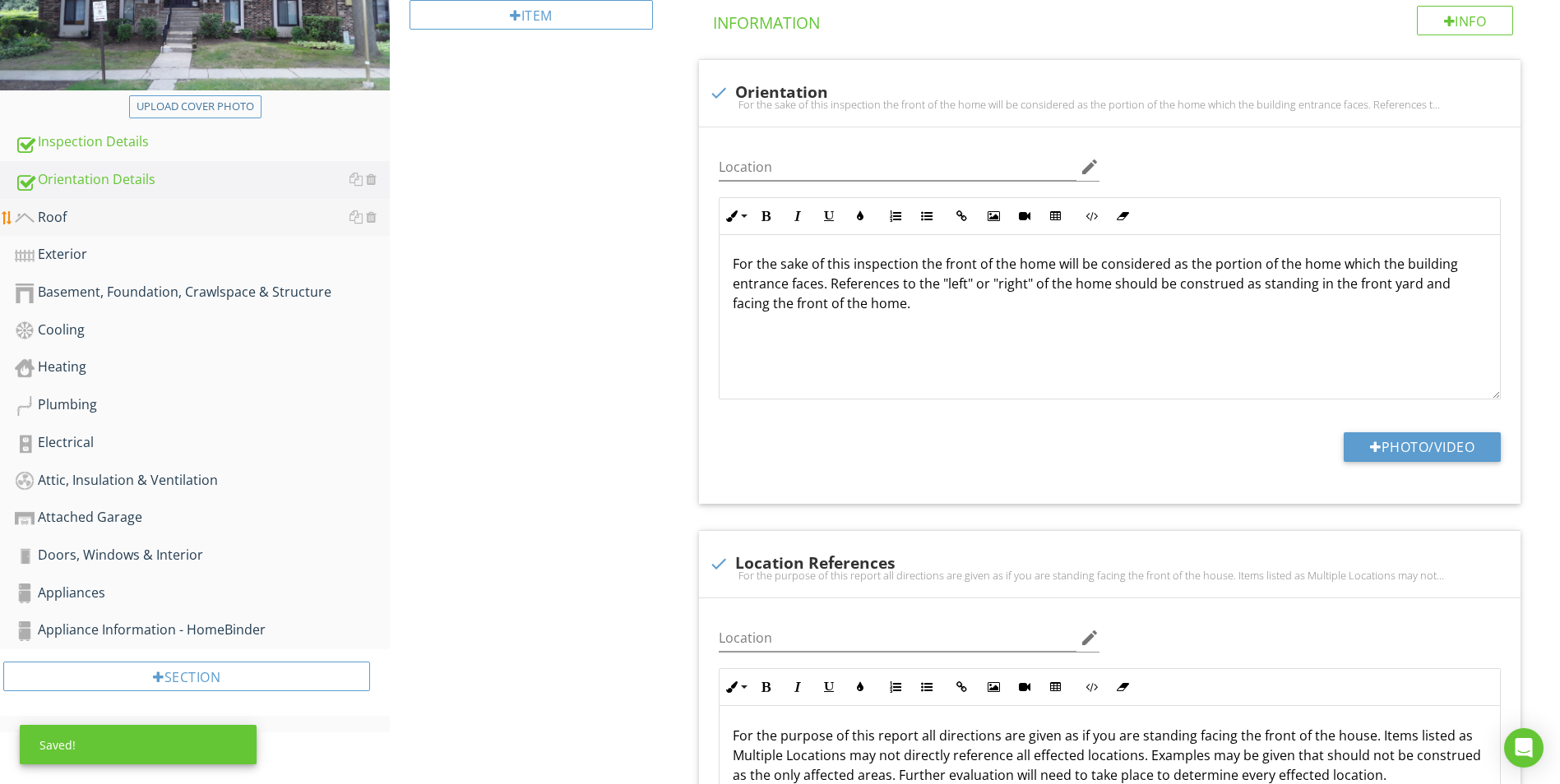
click at [70, 221] on div "Roof" at bounding box center [202, 218] width 375 height 22
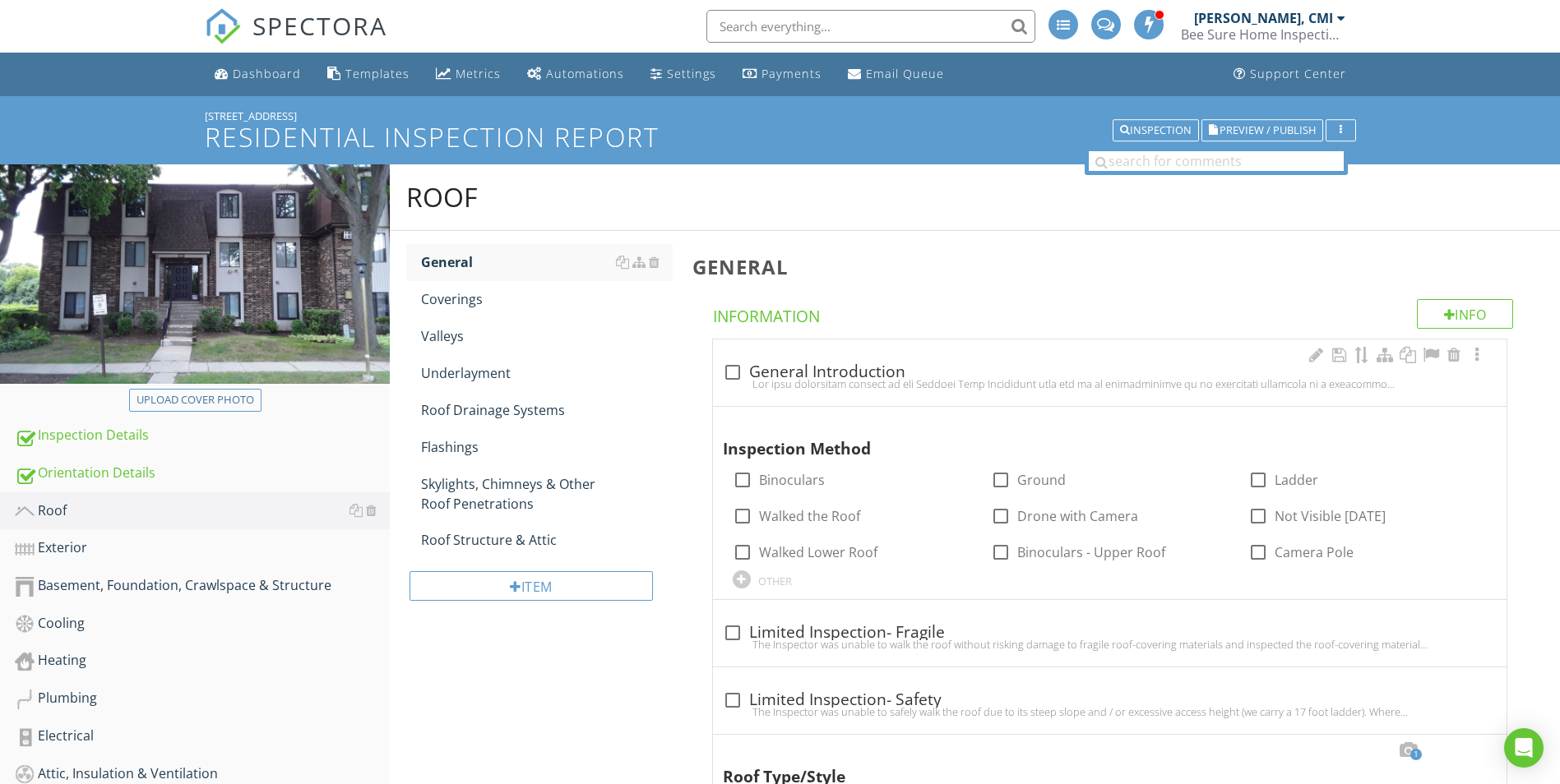
click at [734, 370] on div at bounding box center [733, 373] width 28 height 28
checkbox input "true"
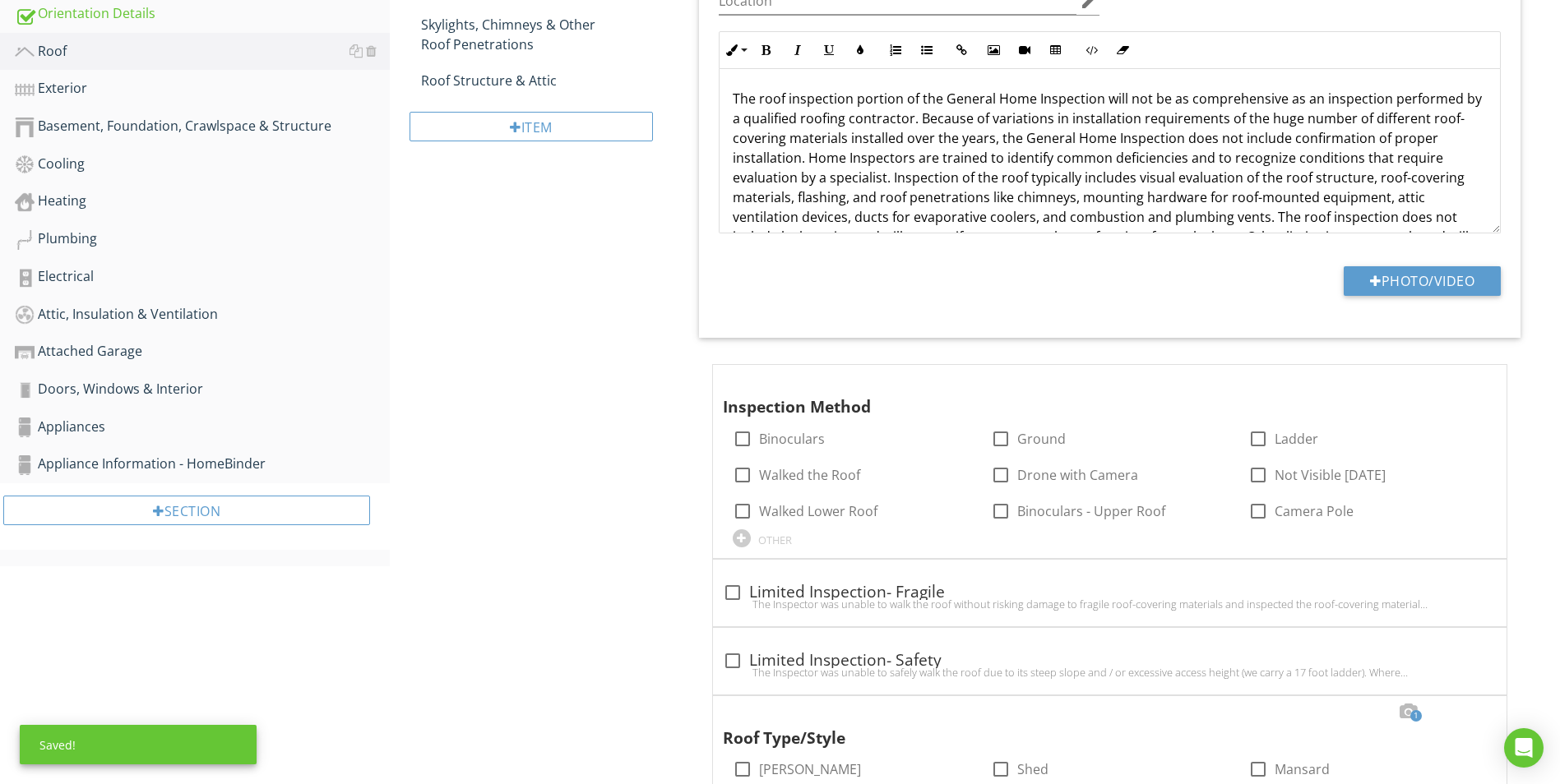
scroll to position [493, 0]
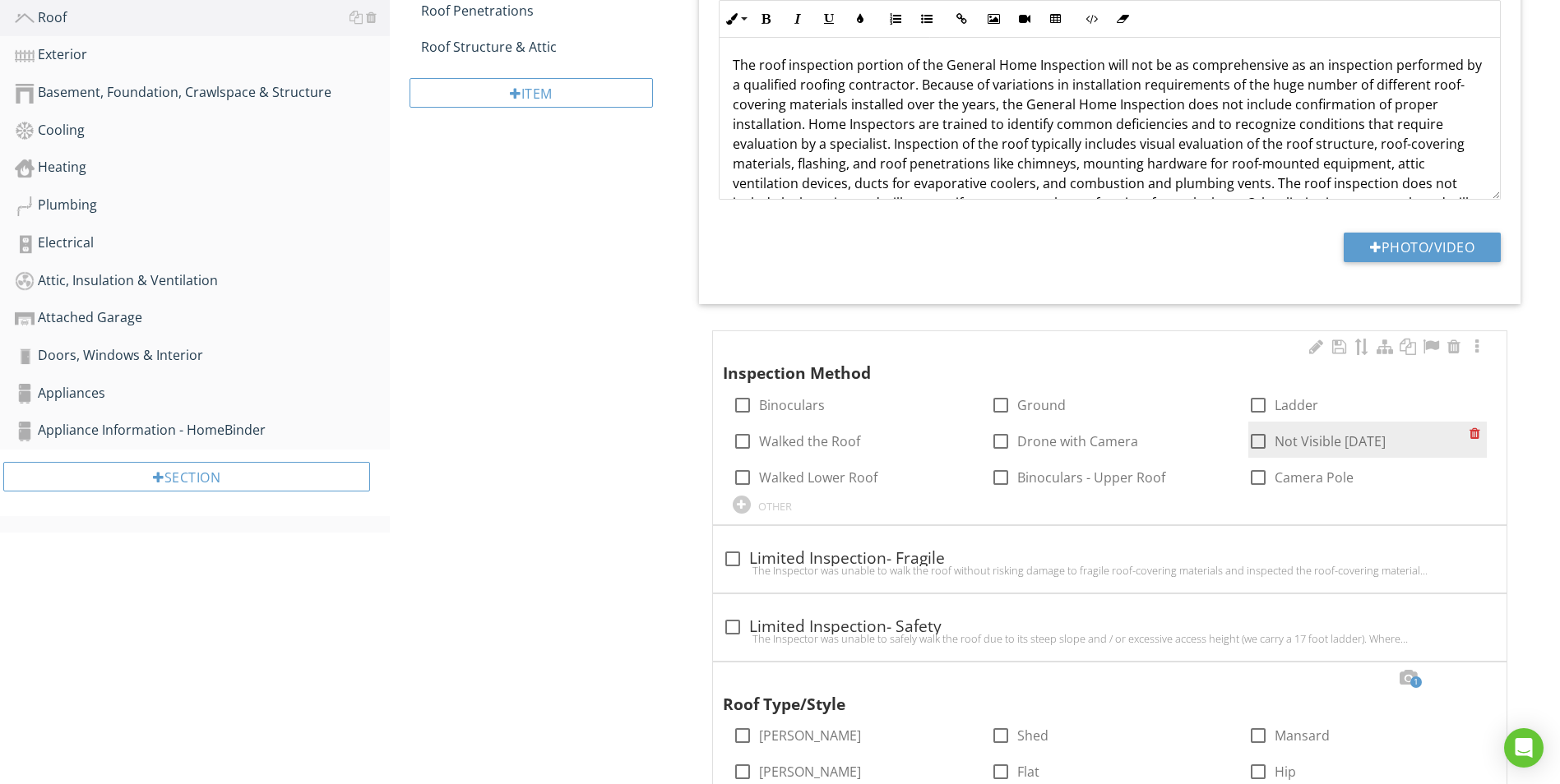
click at [1258, 438] on div at bounding box center [1259, 441] width 28 height 28
checkbox input "true"
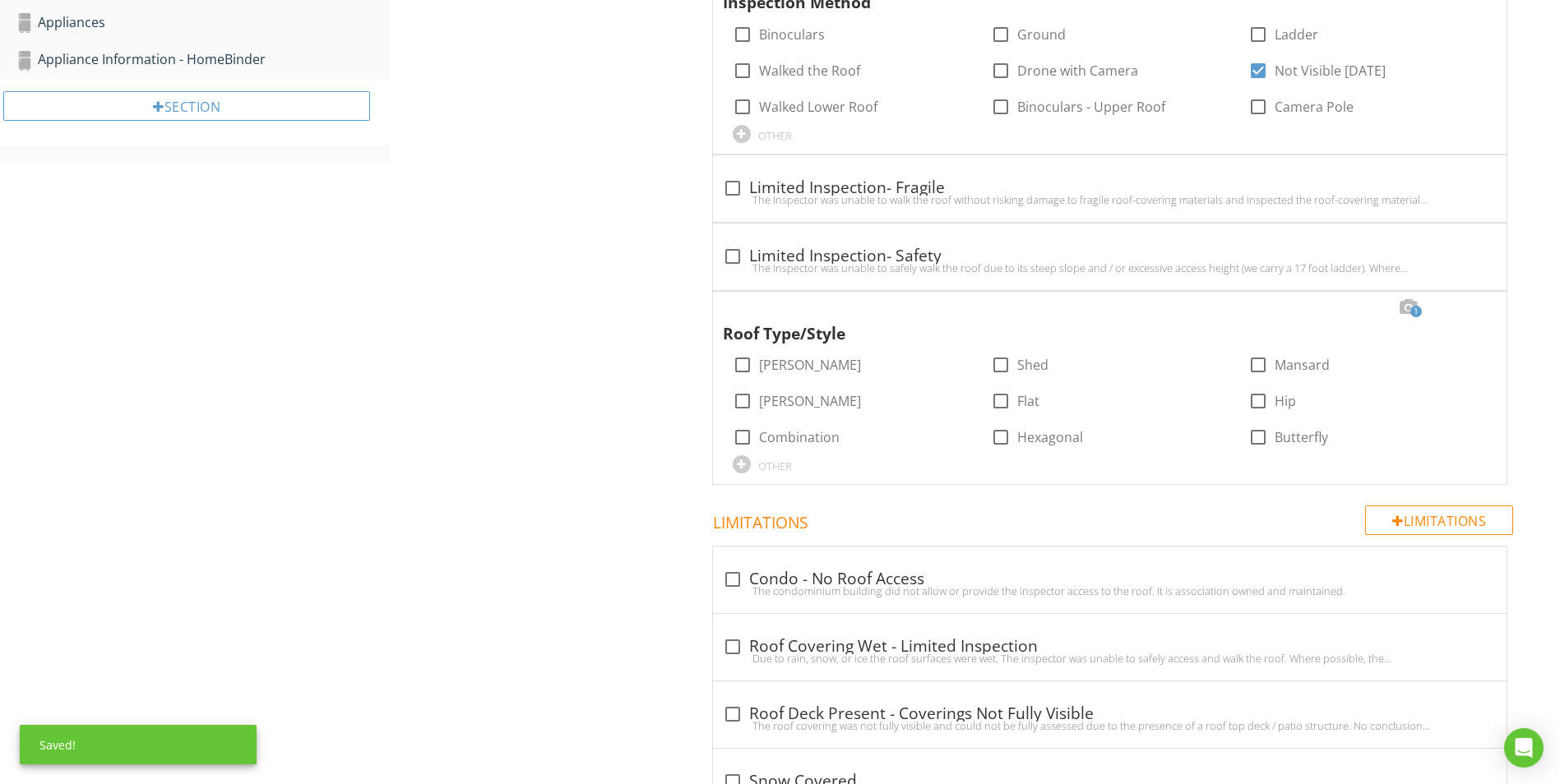
scroll to position [904, 0]
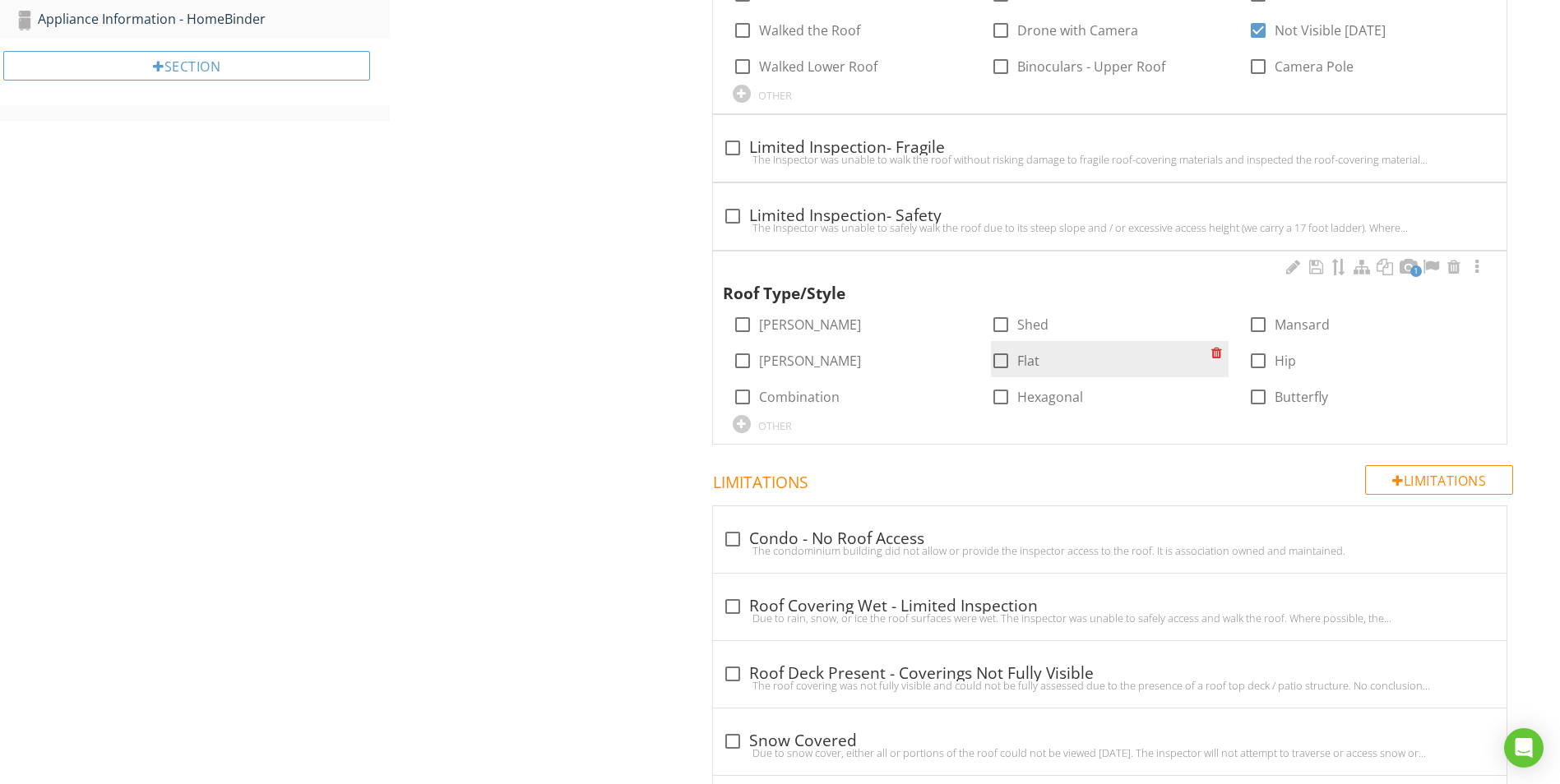
click at [1009, 364] on div at bounding box center [1001, 361] width 28 height 28
checkbox input "true"
click at [1260, 328] on div at bounding box center [1259, 325] width 28 height 28
checkbox input "true"
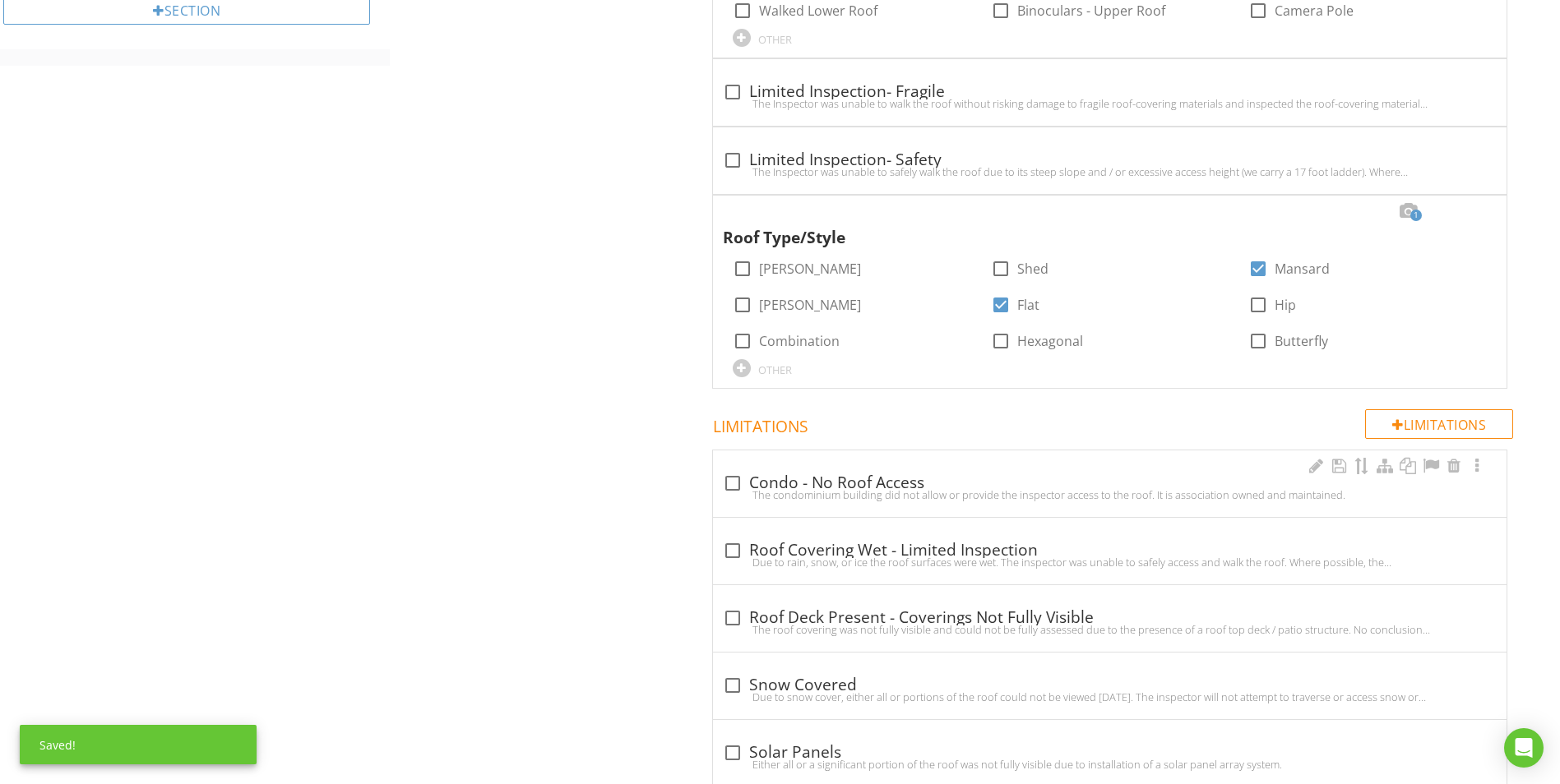
scroll to position [987, 0]
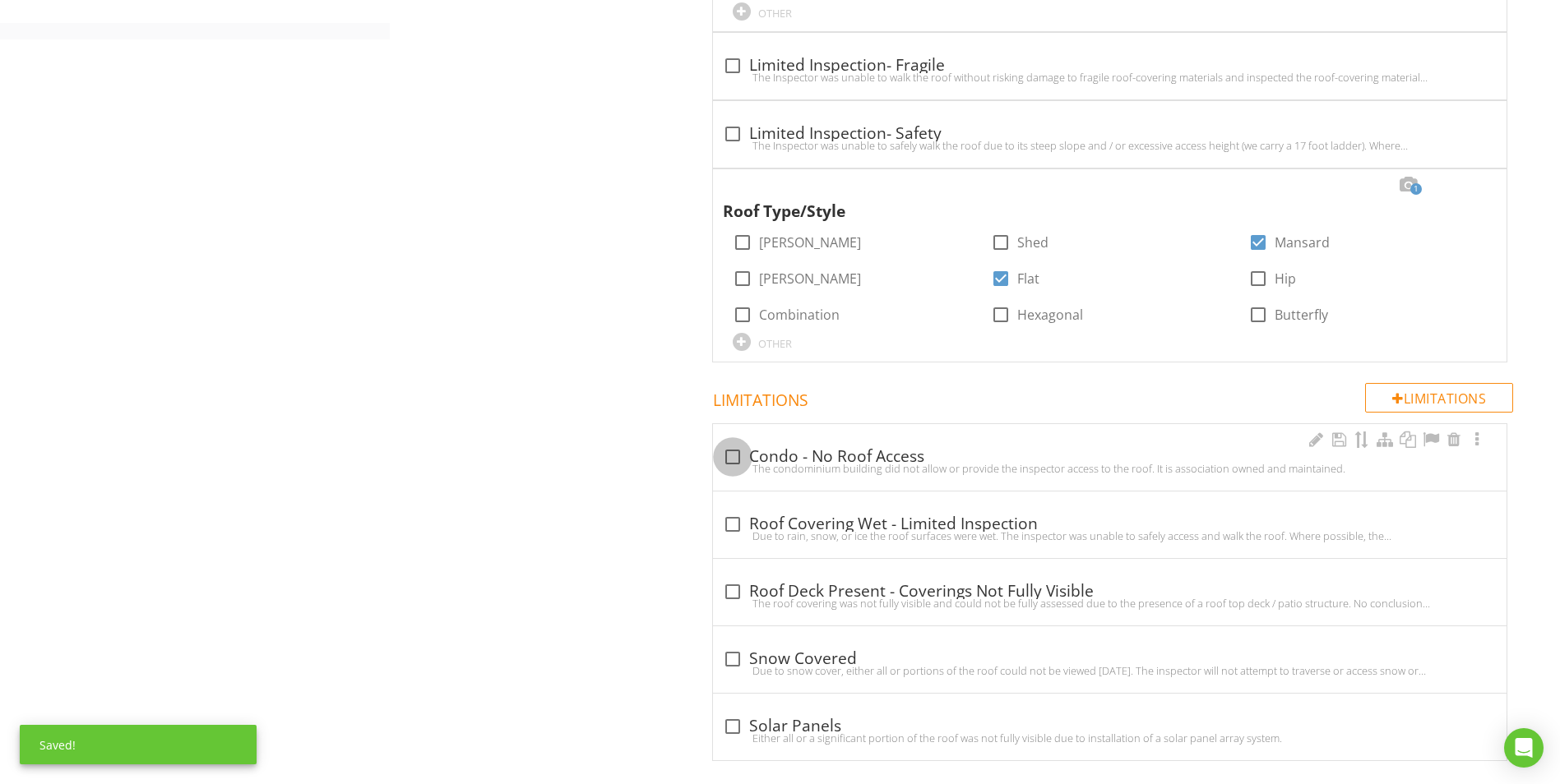
click at [731, 453] on div at bounding box center [733, 457] width 28 height 28
checkbox input "true"
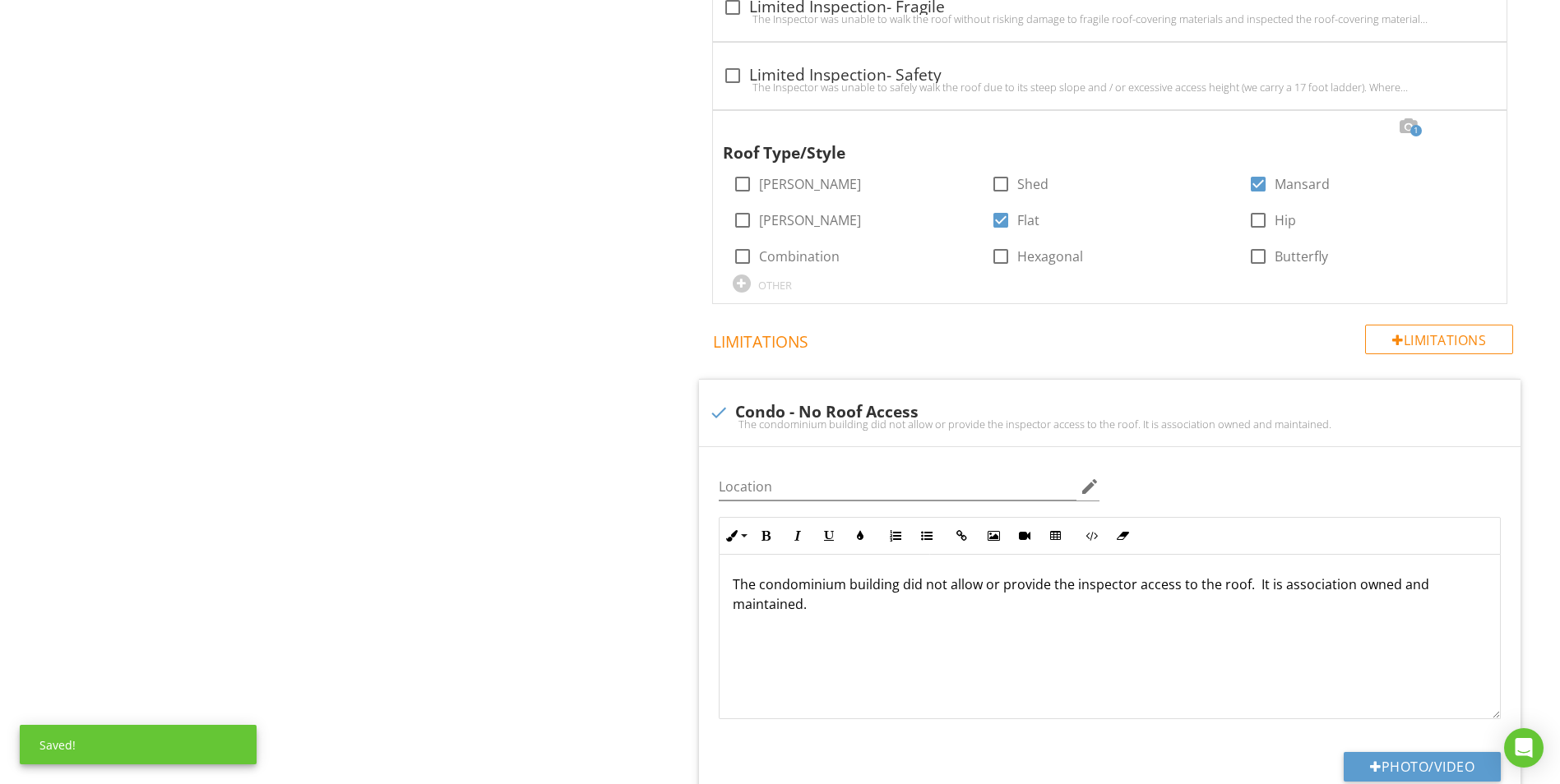
scroll to position [1068, 0]
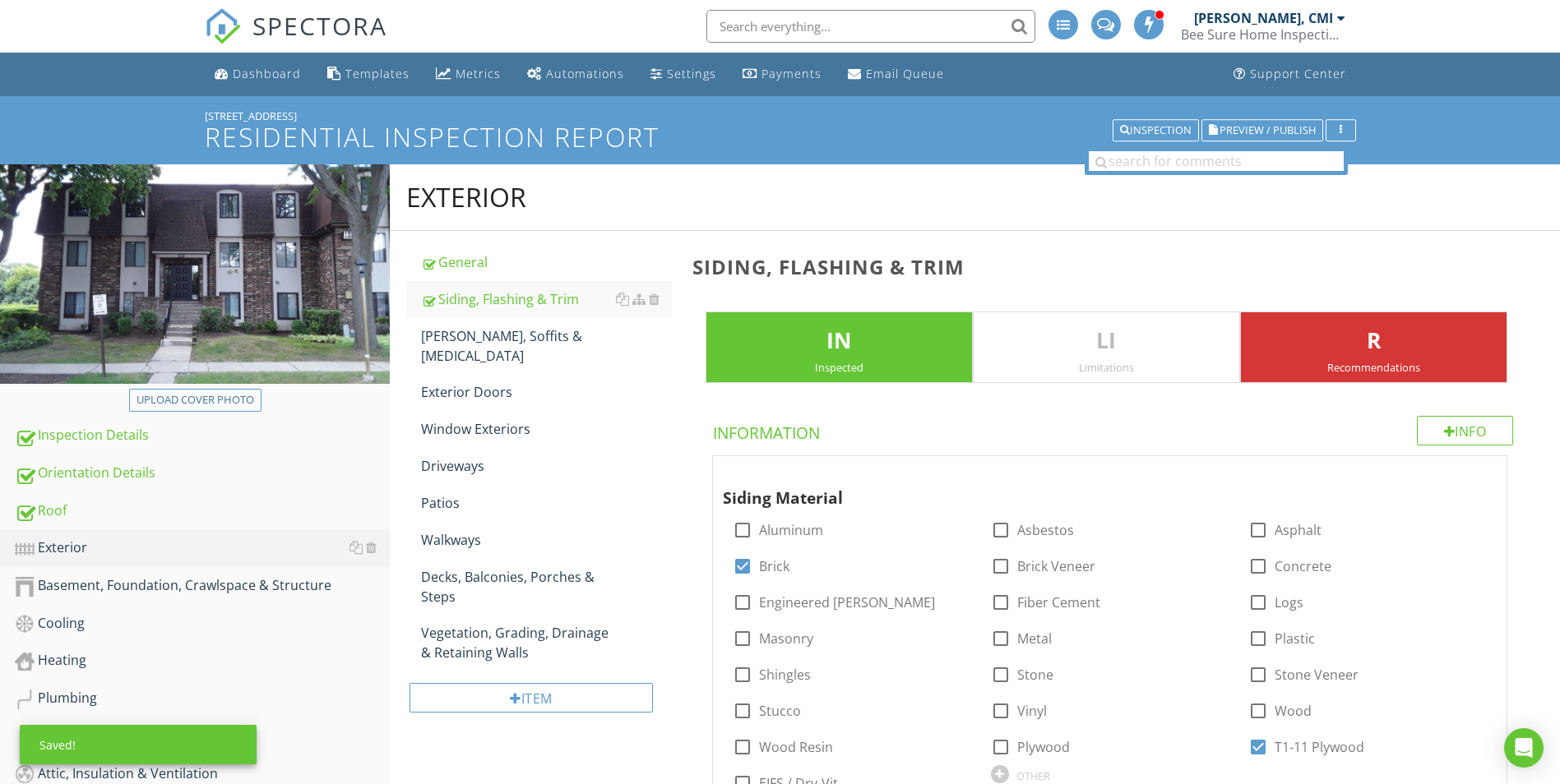
scroll to position [1808, 0]
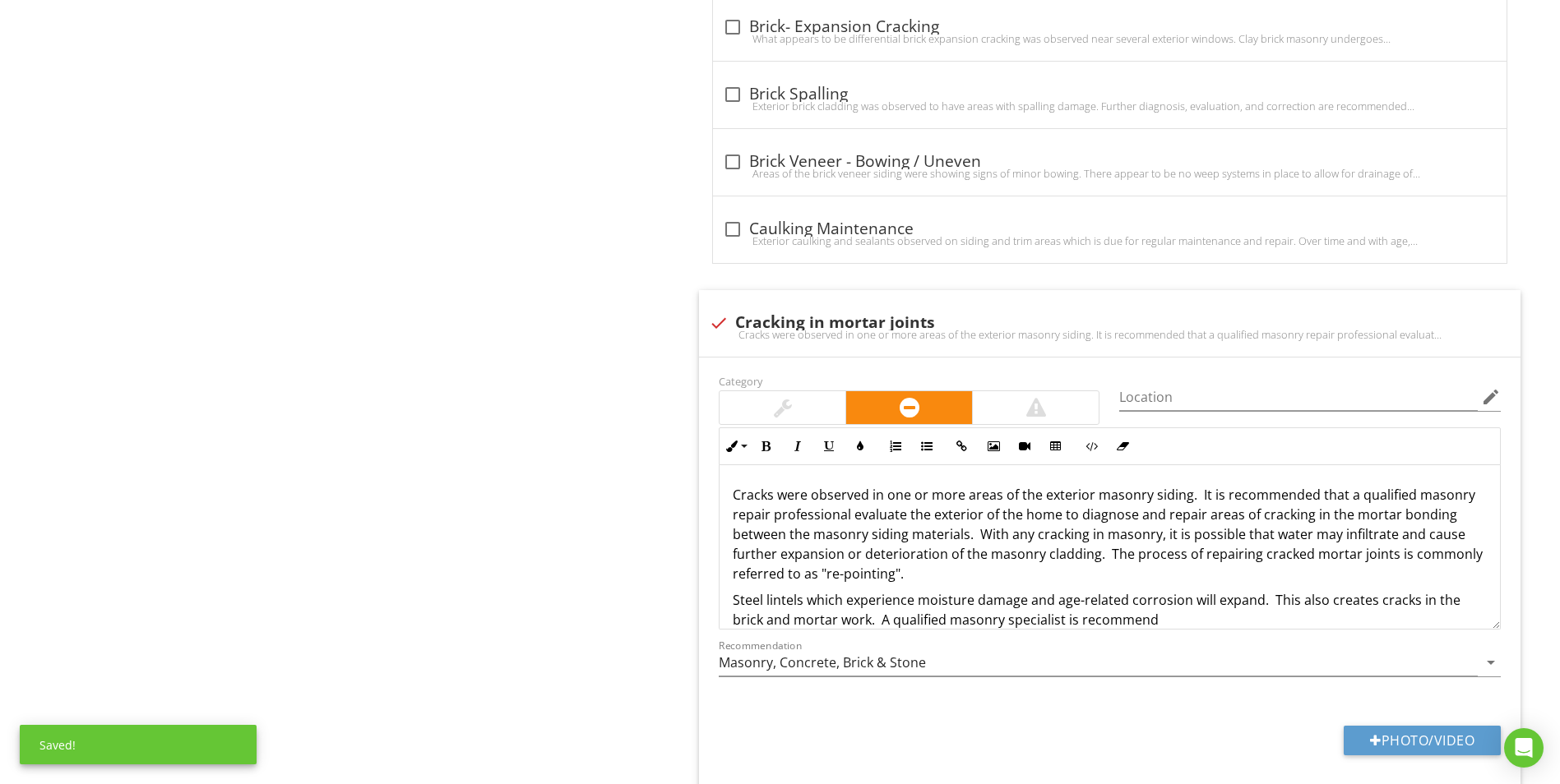
scroll to position [1, 0]
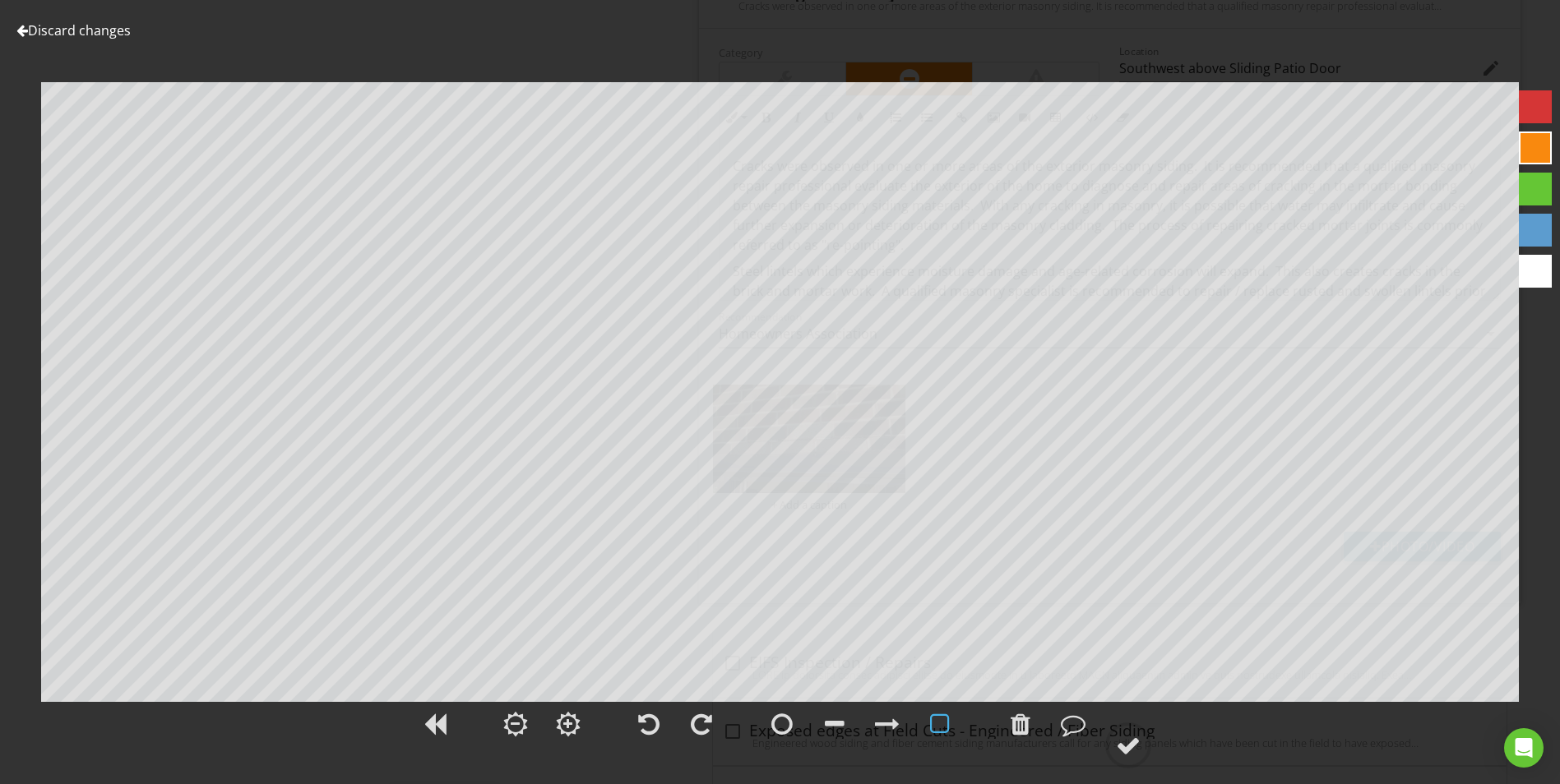
scroll to position [21, 0]
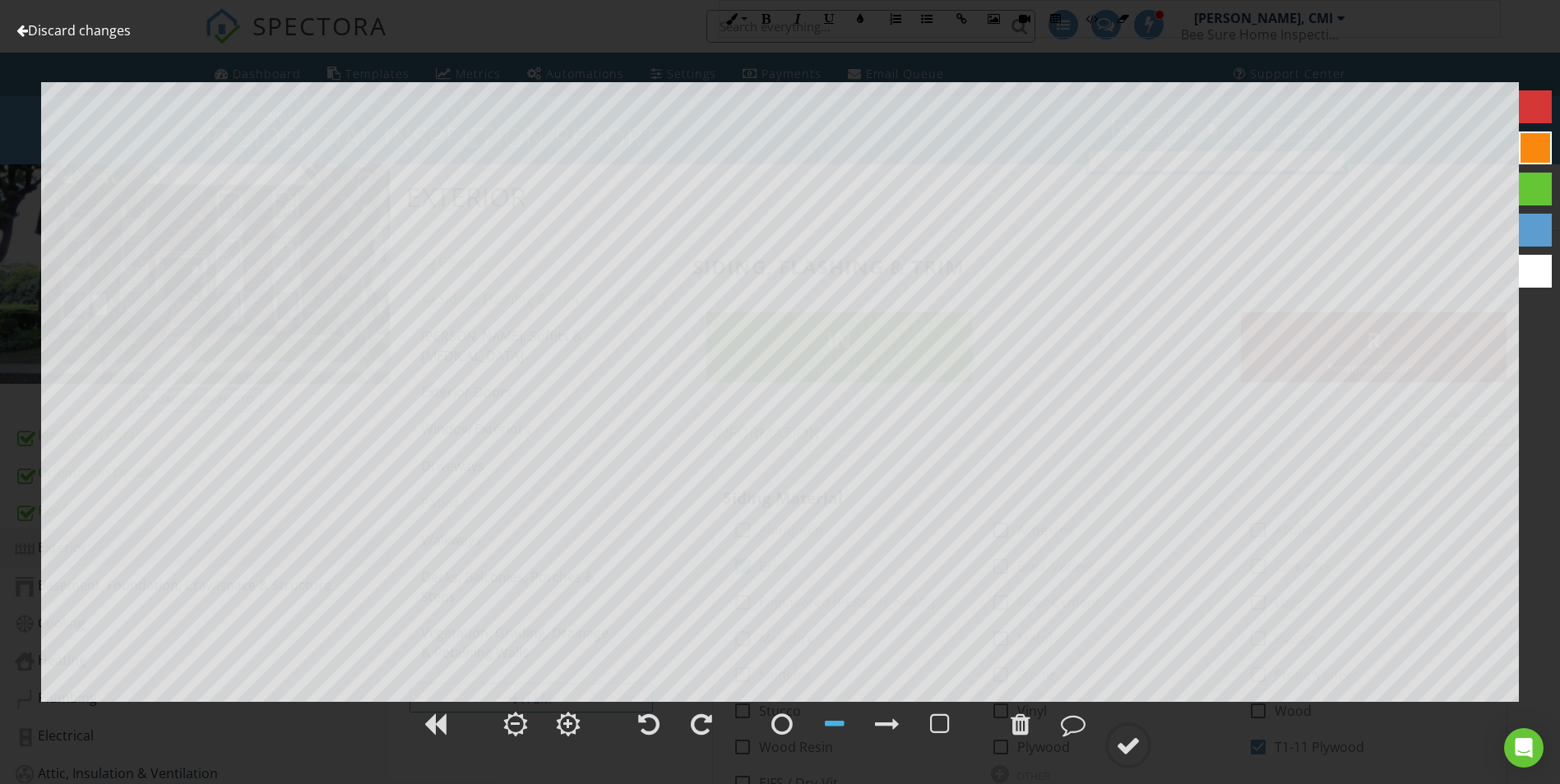
scroll to position [4820, 0]
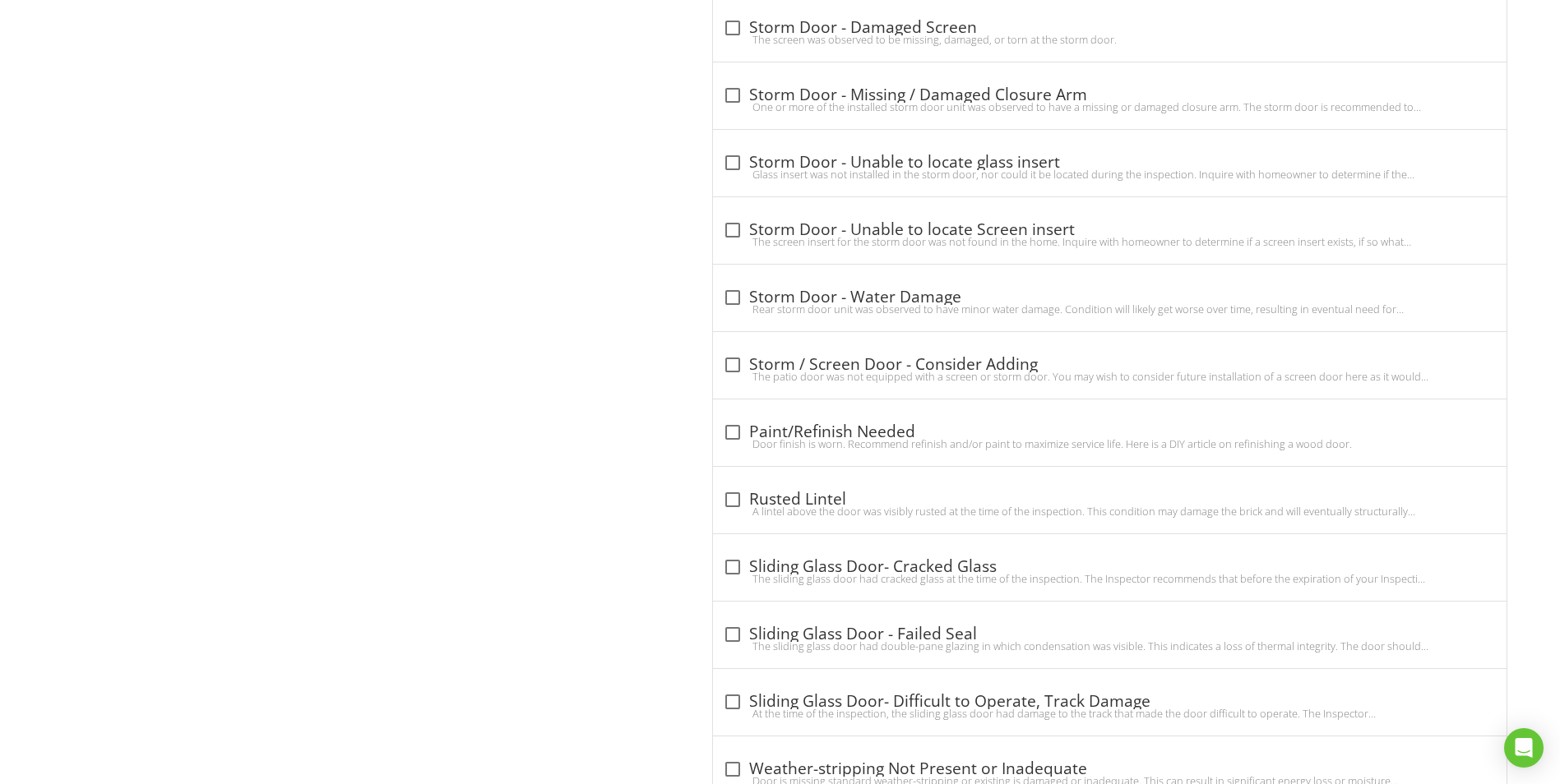
scroll to position [3369, 0]
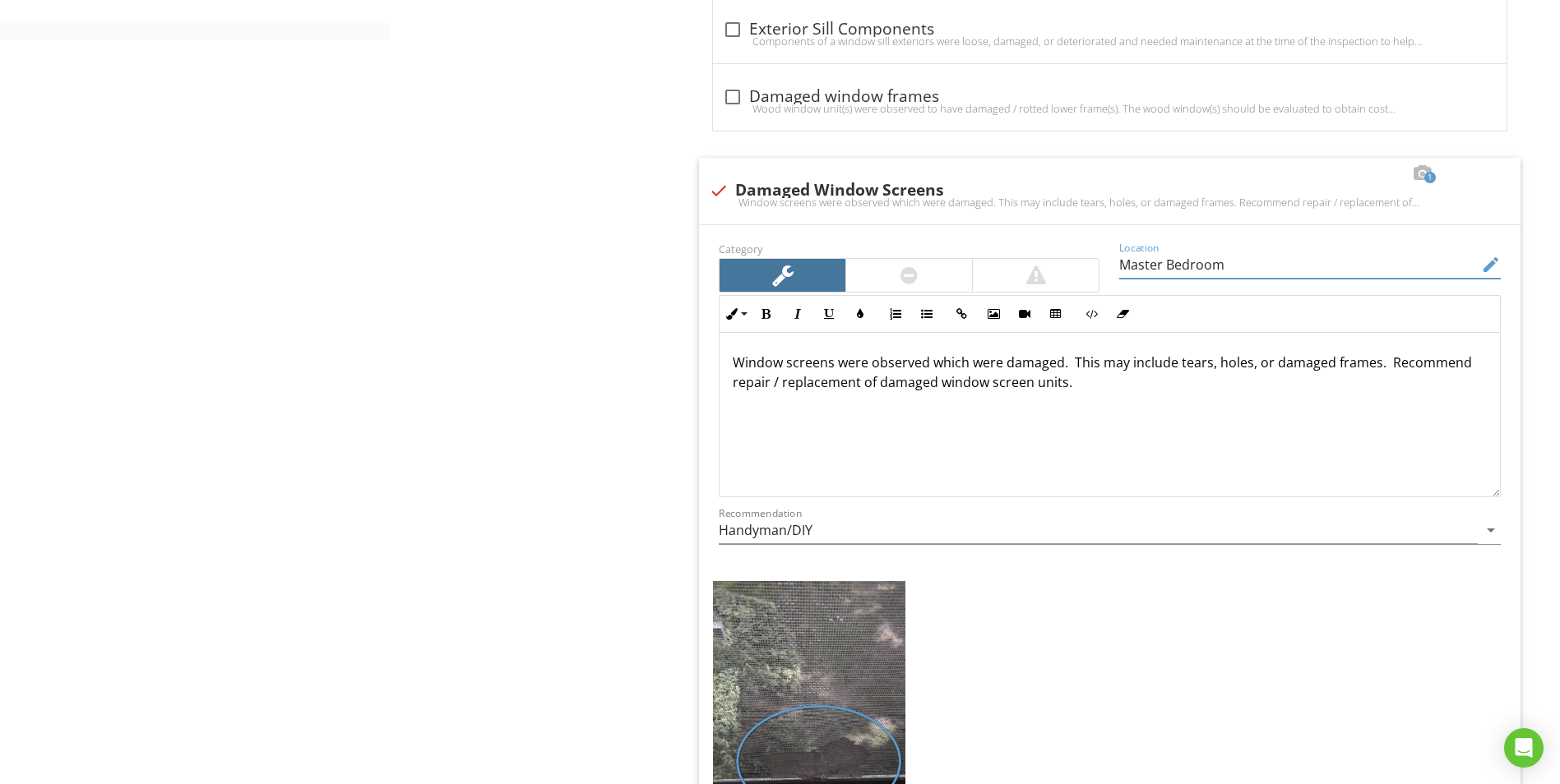
scroll to position [1, 0]
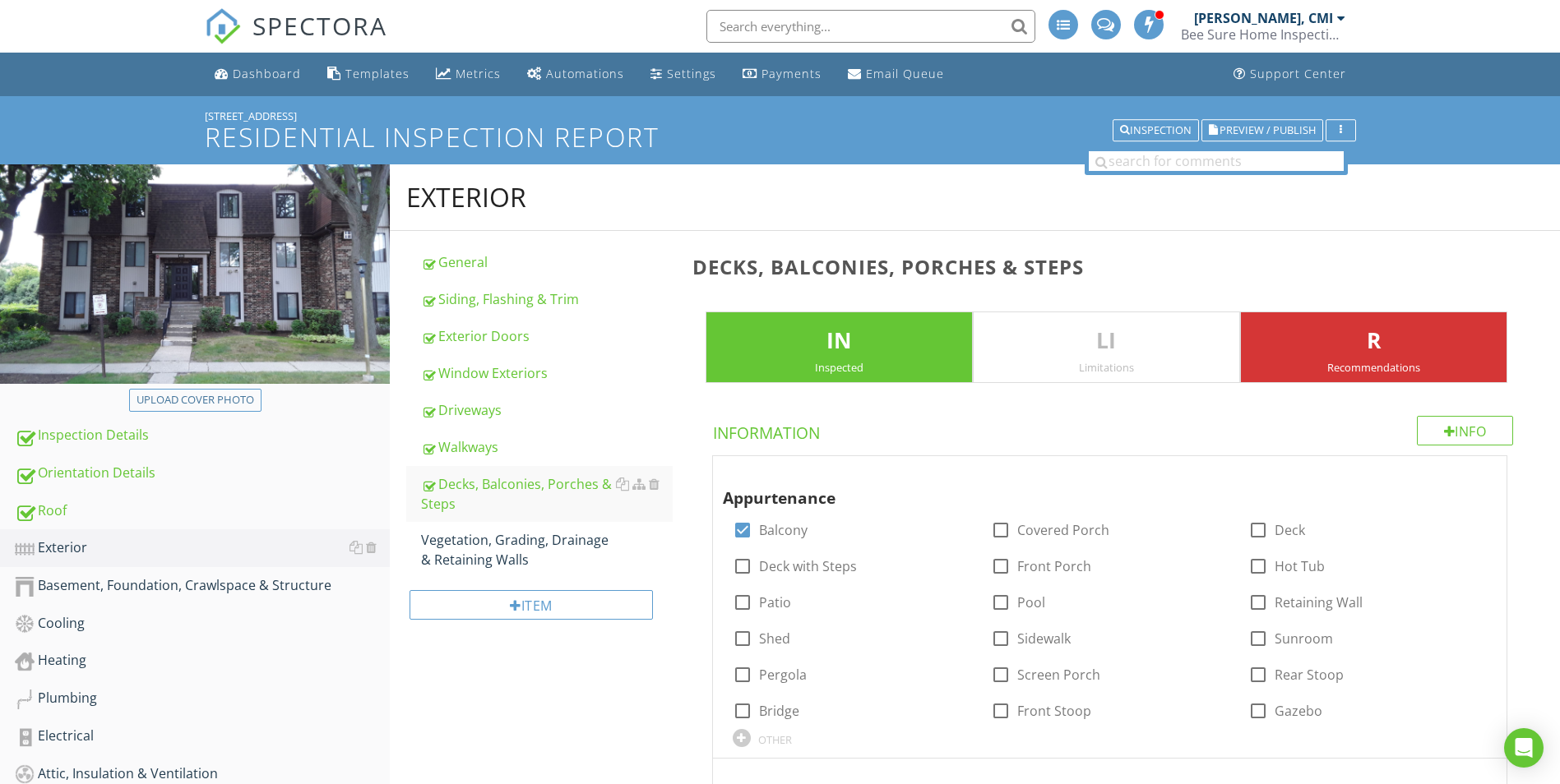
scroll to position [3945, 0]
